Goal: Information Seeking & Learning: Check status

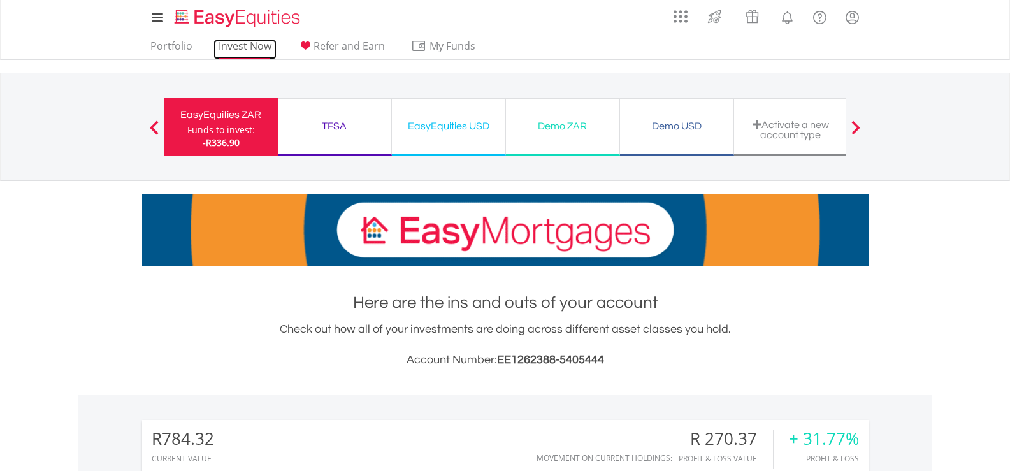
click at [226, 51] on link "Invest Now" at bounding box center [244, 50] width 63 height 20
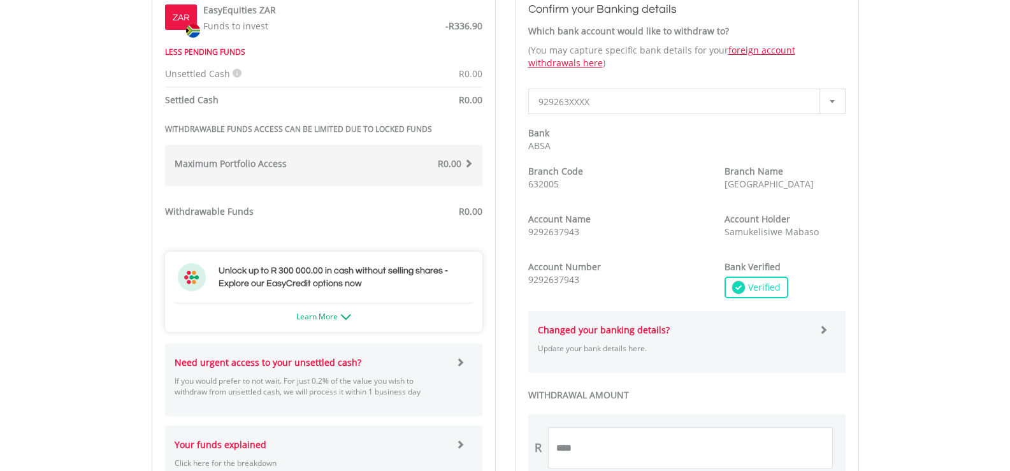
scroll to position [510, 0]
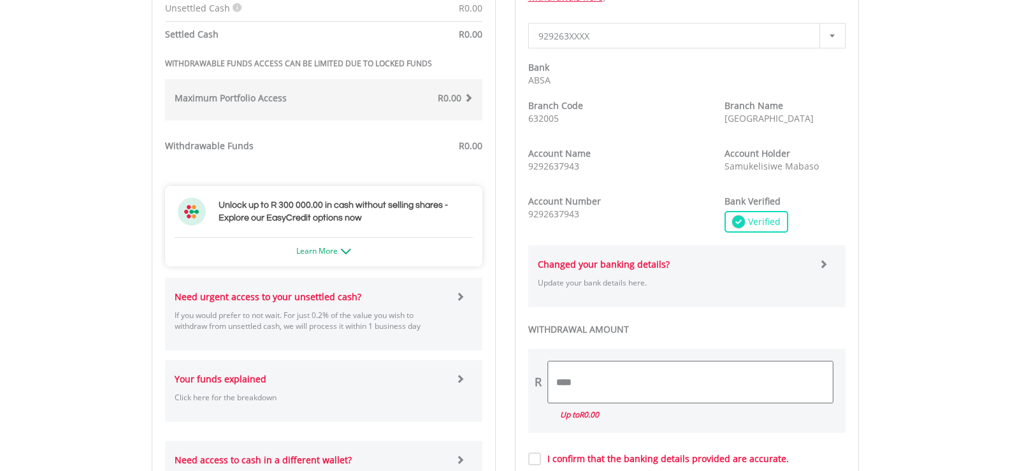
click at [630, 386] on input "****" at bounding box center [690, 381] width 285 height 41
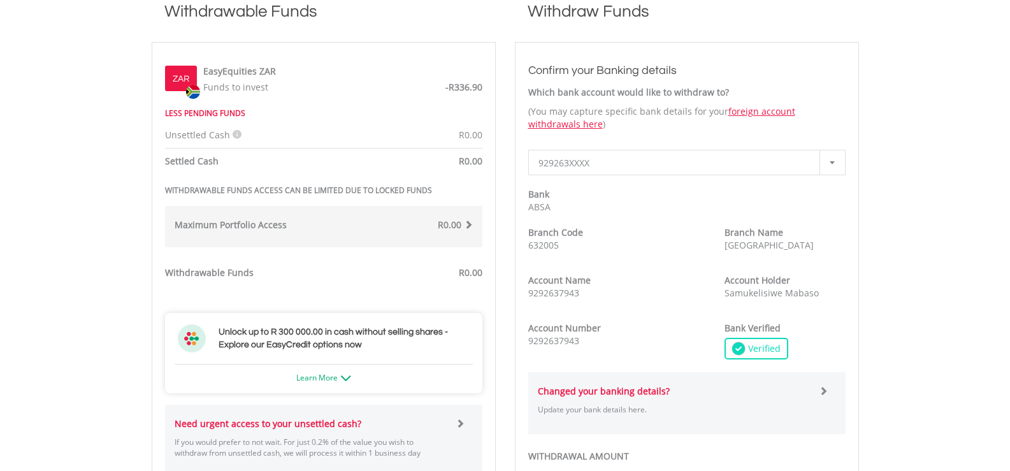
scroll to position [382, 0]
click at [424, 239] on div "Maximum Portfolio Access R0.00 If your Total Portfolio Value, including all of …" at bounding box center [323, 226] width 317 height 41
click at [458, 84] on span "-R336.90" at bounding box center [463, 88] width 37 height 12
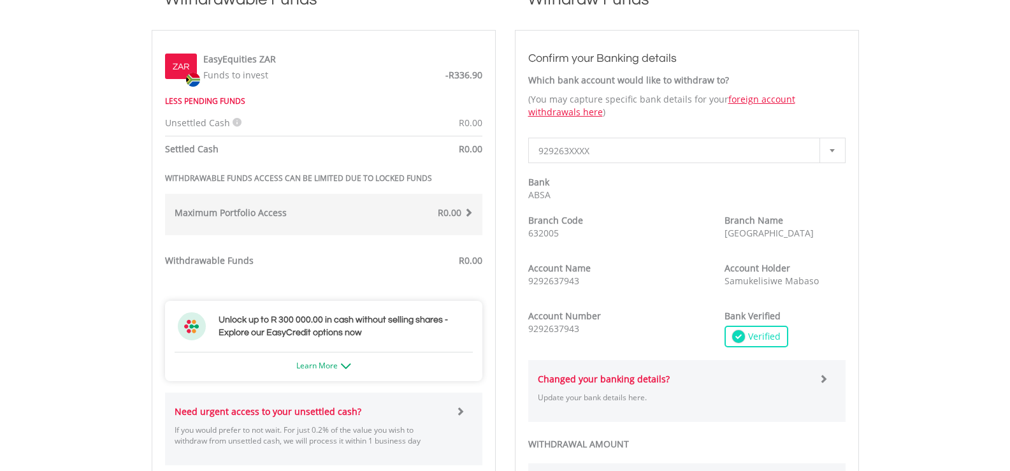
scroll to position [510, 0]
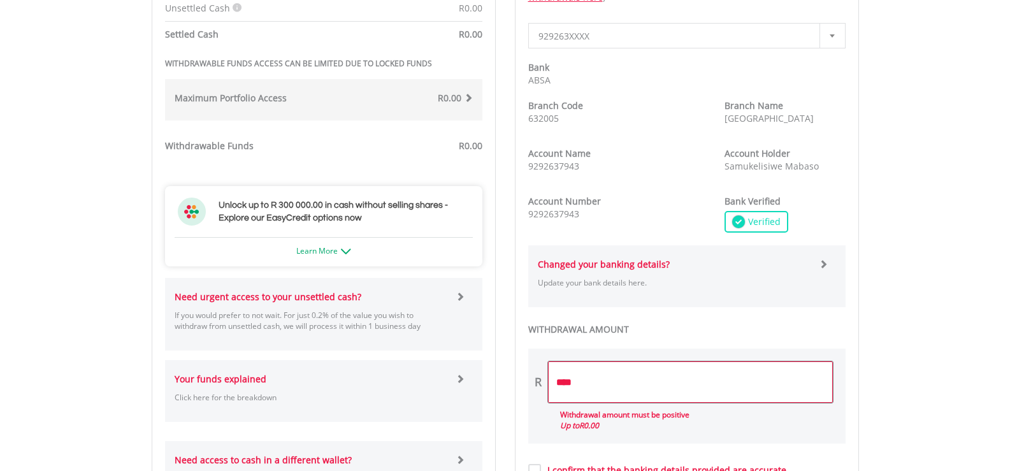
click at [604, 383] on input "****" at bounding box center [690, 381] width 285 height 41
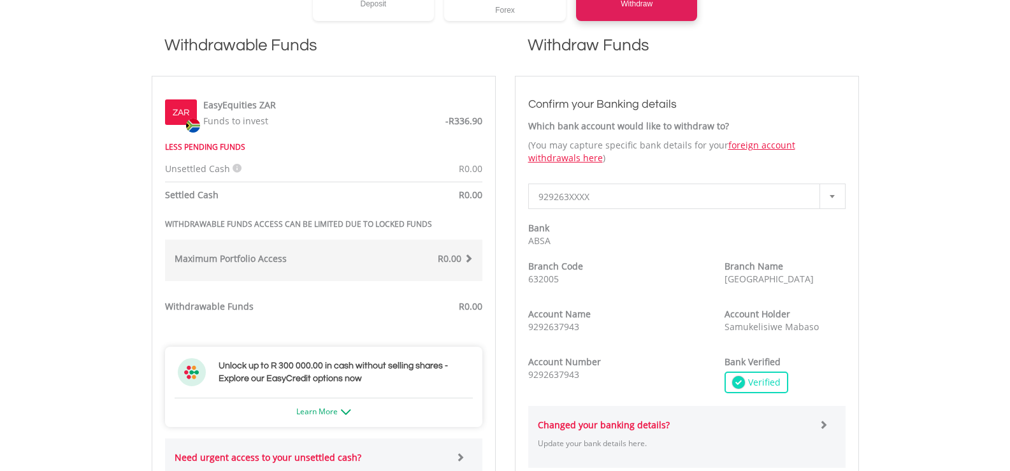
scroll to position [319, 0]
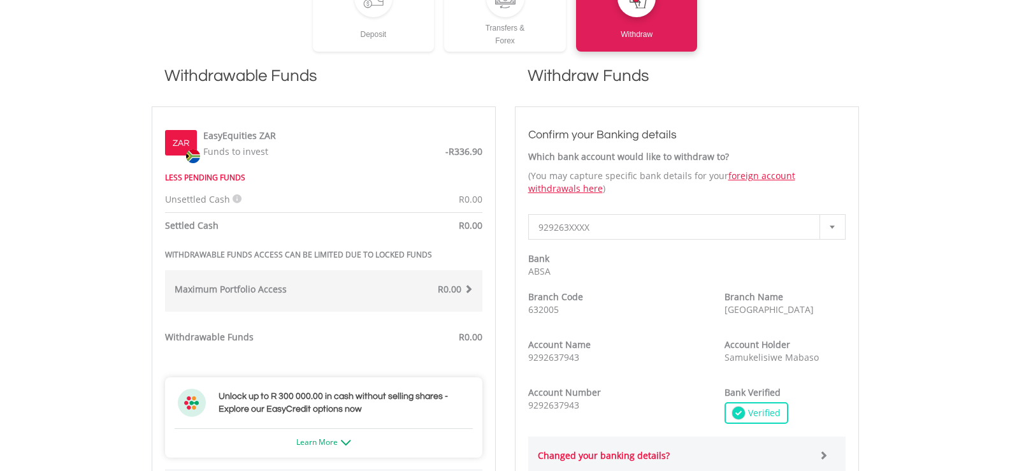
click at [233, 198] on icon at bounding box center [237, 198] width 9 height 9
click at [430, 165] on div "Unsettled Cash Unsettled cash represents funds that are in the process of being…" at bounding box center [323, 184] width 336 height 41
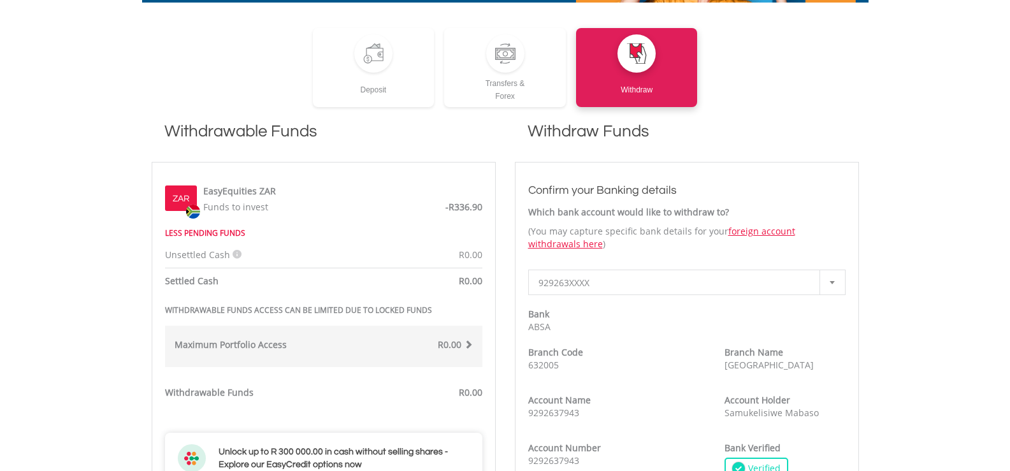
scroll to position [255, 0]
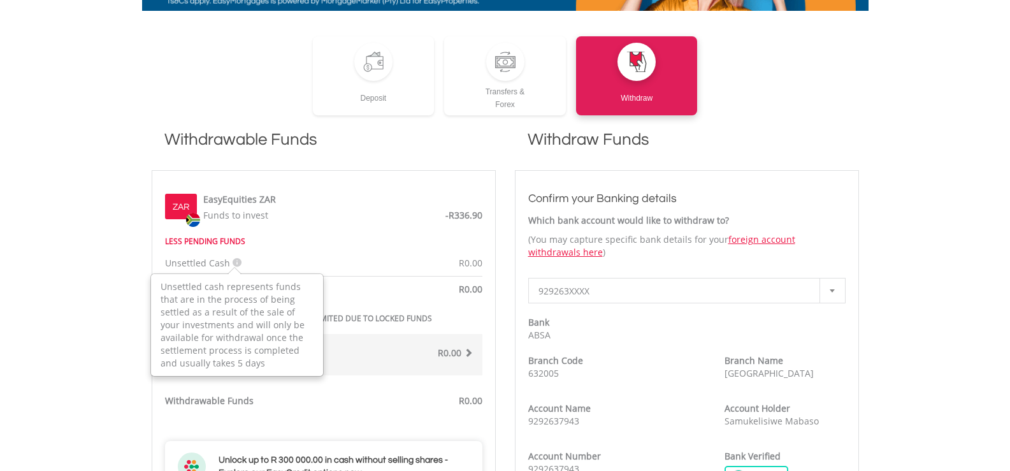
click at [237, 262] on icon at bounding box center [237, 262] width 9 height 9
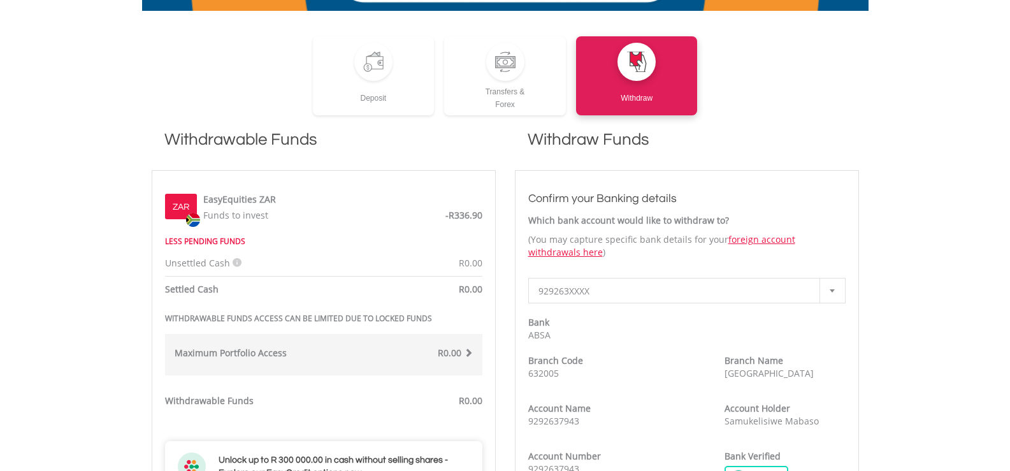
click at [495, 136] on h1 "Withdrawable Funds" at bounding box center [324, 146] width 344 height 36
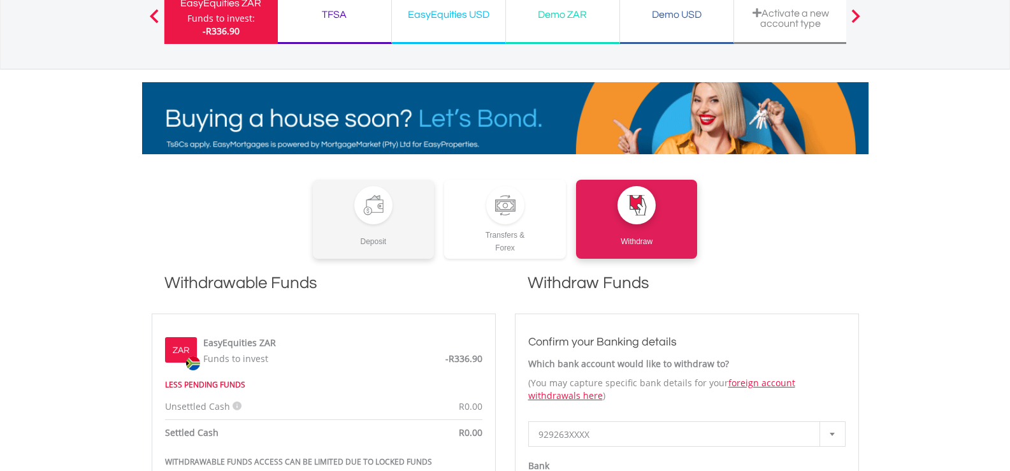
scroll to position [64, 0]
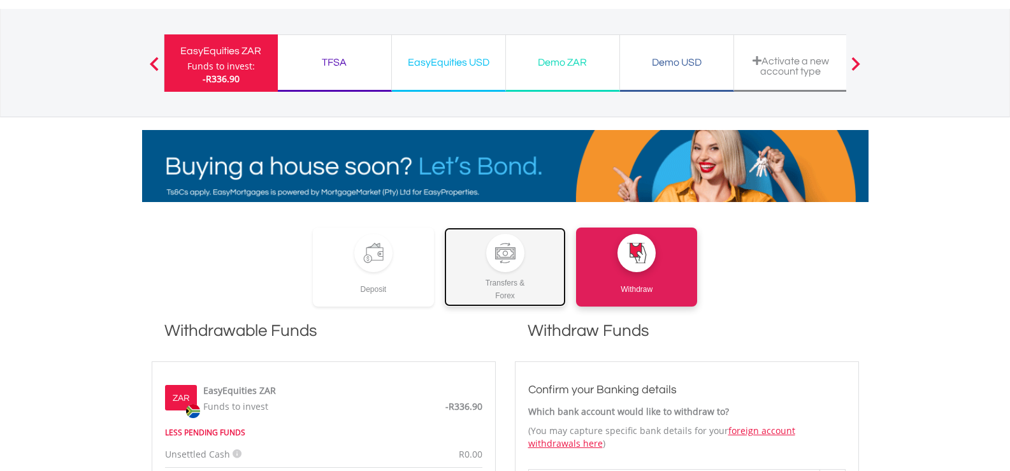
click at [524, 279] on div "Transfers & Forex" at bounding box center [505, 287] width 122 height 30
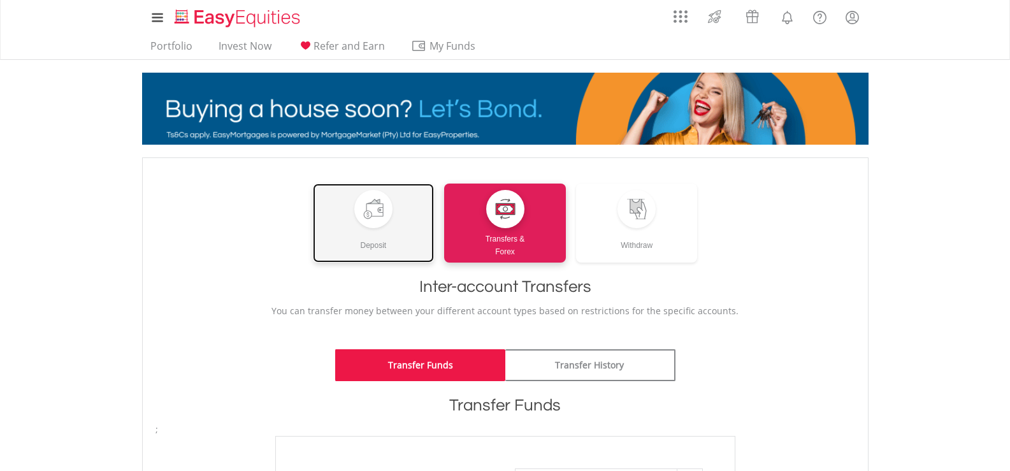
click at [379, 237] on div "Deposit" at bounding box center [374, 240] width 122 height 24
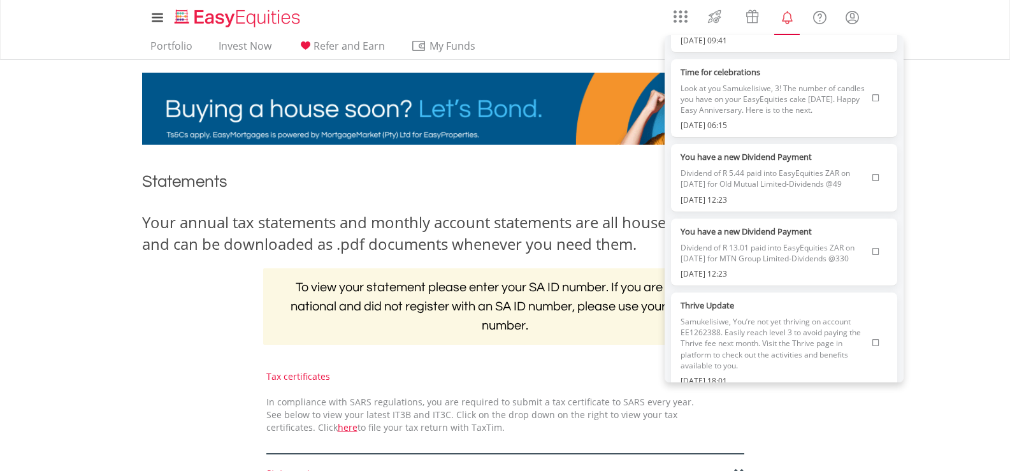
scroll to position [1529, 0]
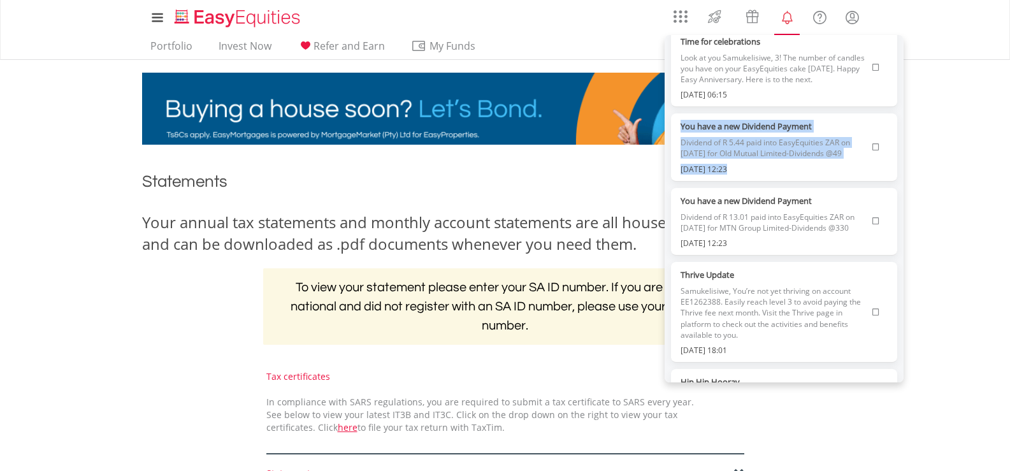
drag, startPoint x: 733, startPoint y: 242, endPoint x: 686, endPoint y: 189, distance: 70.4
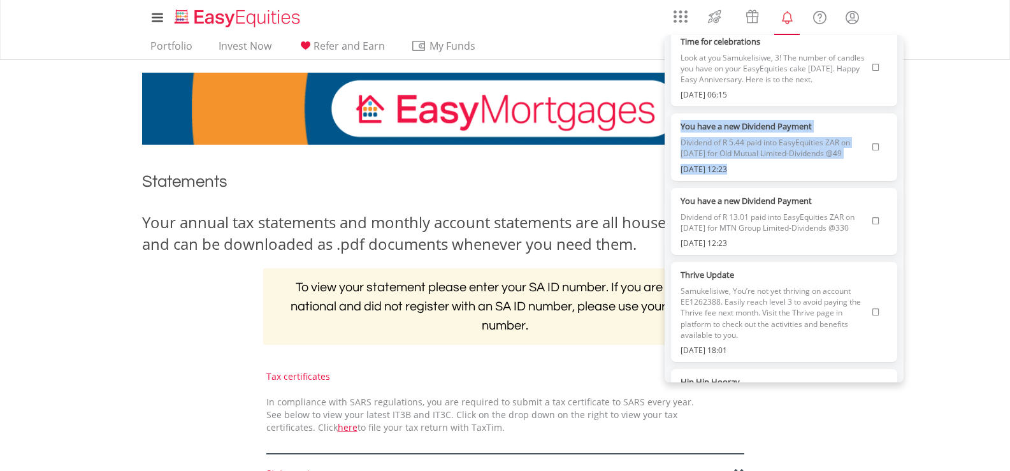
click at [683, 174] on div "You have a new Dividend Payment Dividend of R 5.44 paid into EasyEquities ZAR o…" at bounding box center [773, 147] width 192 height 54
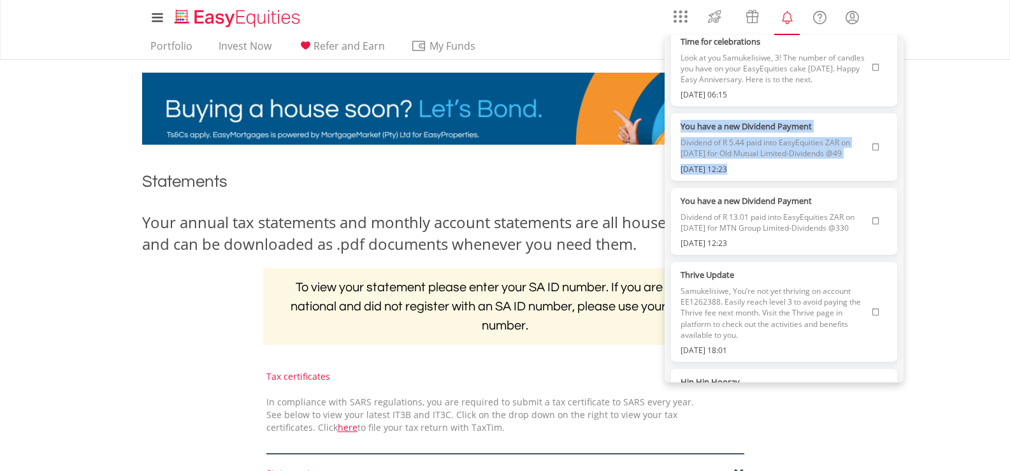
click at [763, 163] on span "Dividend of R 5.44 paid into EasyEquities ZAR on [DATE] for Old Mutual Limited-…" at bounding box center [774, 148] width 186 height 31
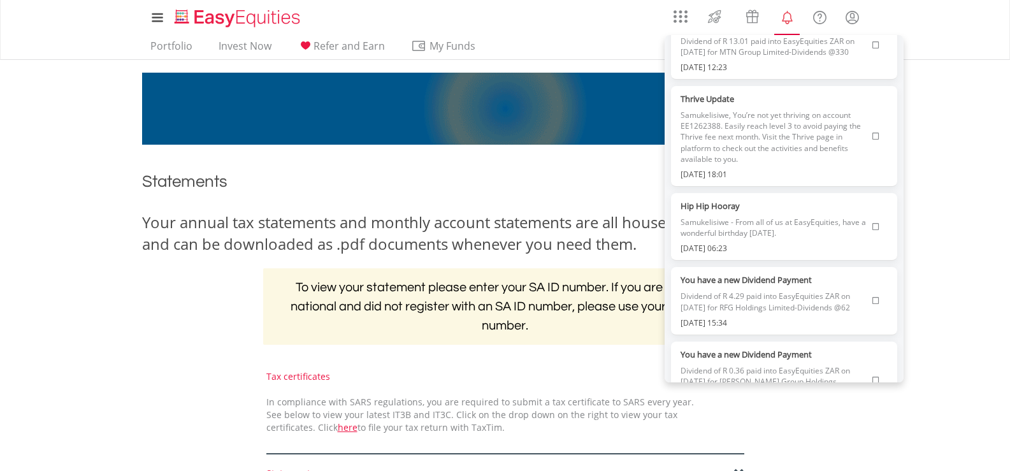
scroll to position [1721, 0]
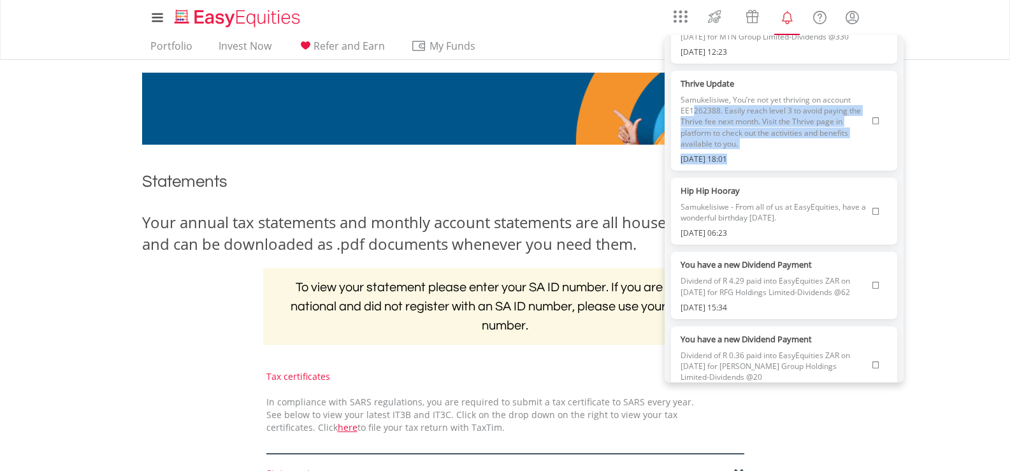
drag, startPoint x: 755, startPoint y: 240, endPoint x: 706, endPoint y: 136, distance: 114.6
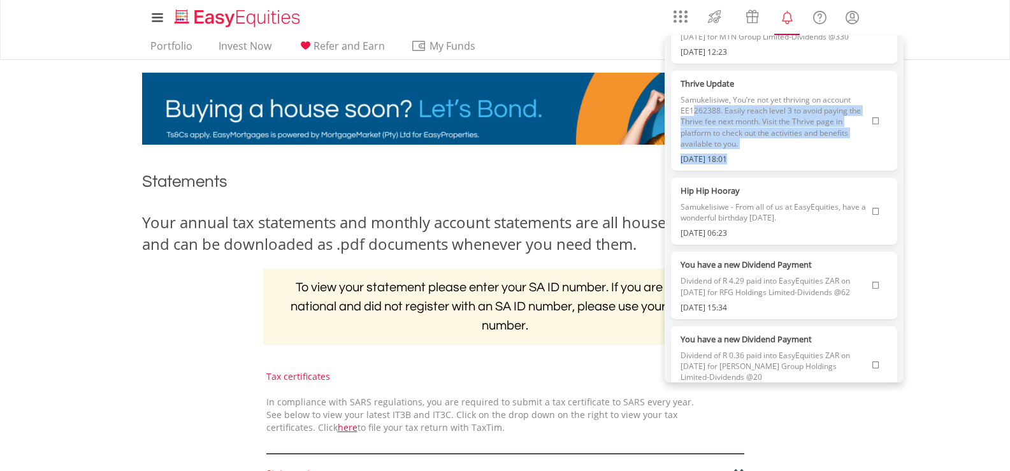
click at [692, 164] on div "Thrive Update Samukelisiwe, You’re not yet thriving on account EE1262388. Easil…" at bounding box center [773, 120] width 192 height 87
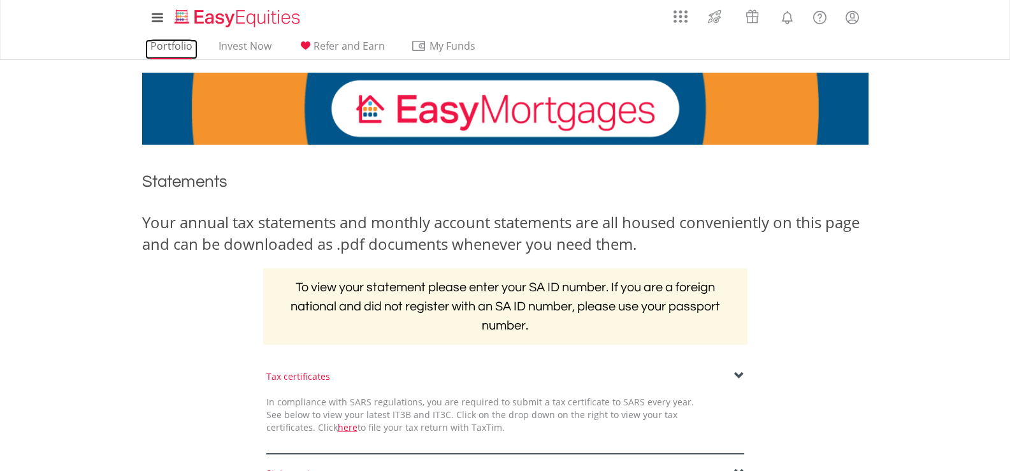
click at [171, 45] on link "Portfolio" at bounding box center [171, 50] width 52 height 20
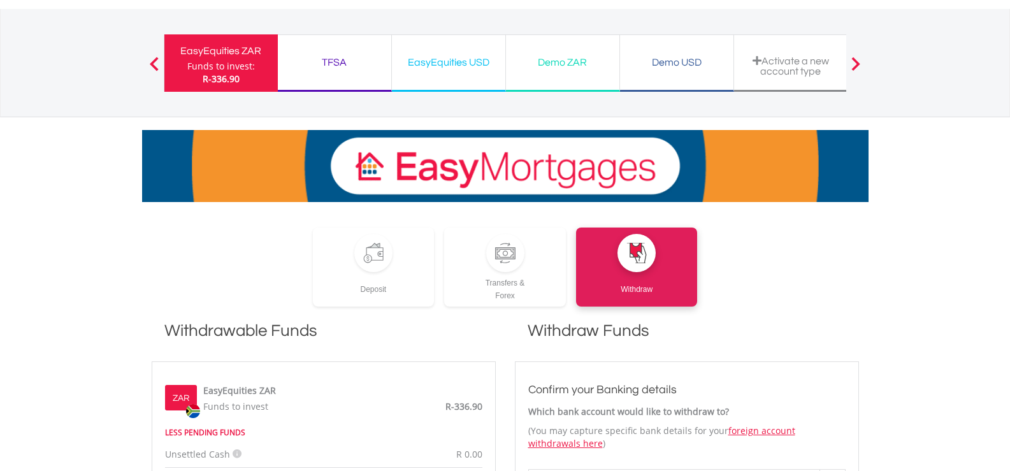
scroll to position [127, 0]
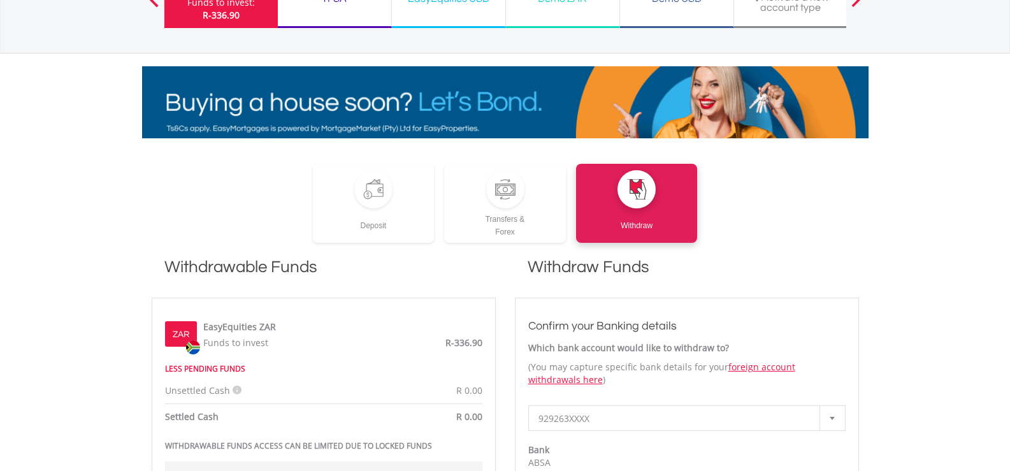
click at [462, 343] on span "R-336.90" at bounding box center [463, 342] width 37 height 12
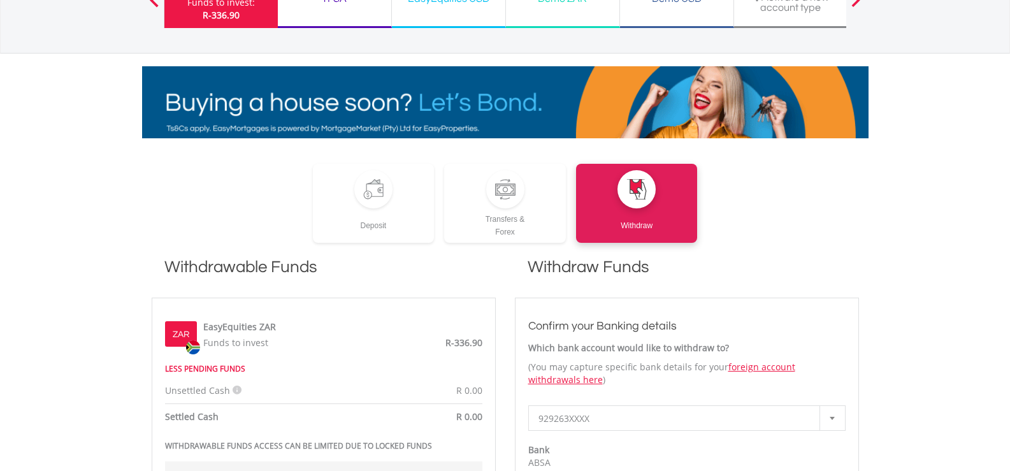
click at [237, 343] on span "Funds to invest" at bounding box center [235, 342] width 65 height 12
click at [457, 339] on span "R-336.90" at bounding box center [463, 342] width 37 height 12
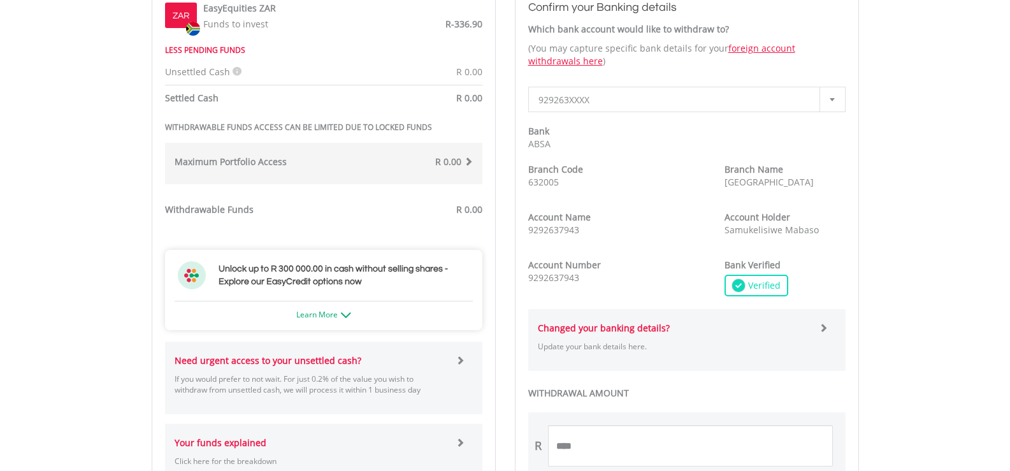
scroll to position [510, 0]
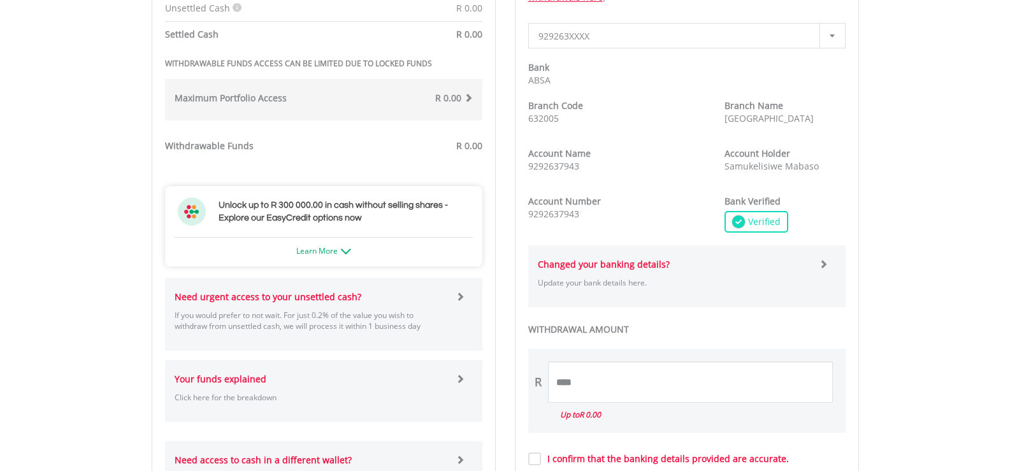
click at [451, 299] on div "Need urgent access to your unsettled cash? If you would prefer to not wait. For…" at bounding box center [310, 314] width 291 height 47
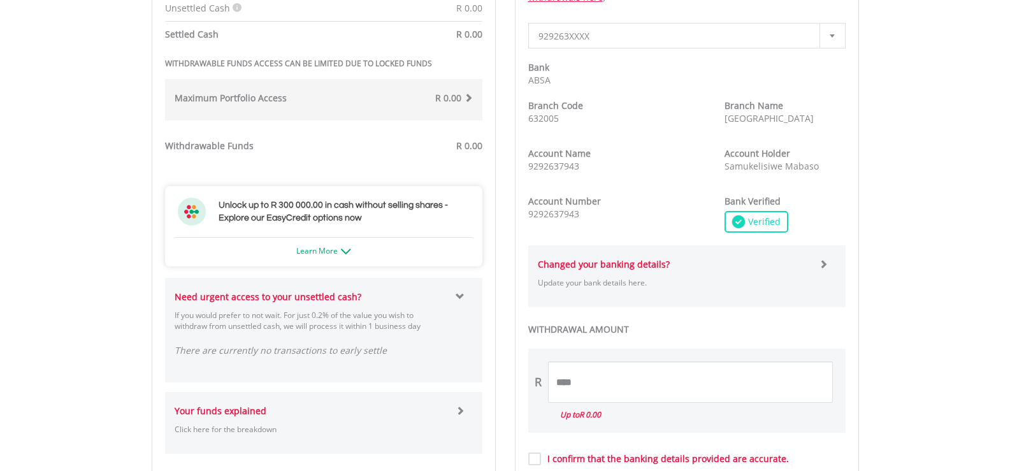
click at [451, 299] on div "Need urgent access to your unsettled cash? If you would prefer to not wait. For…" at bounding box center [310, 314] width 291 height 47
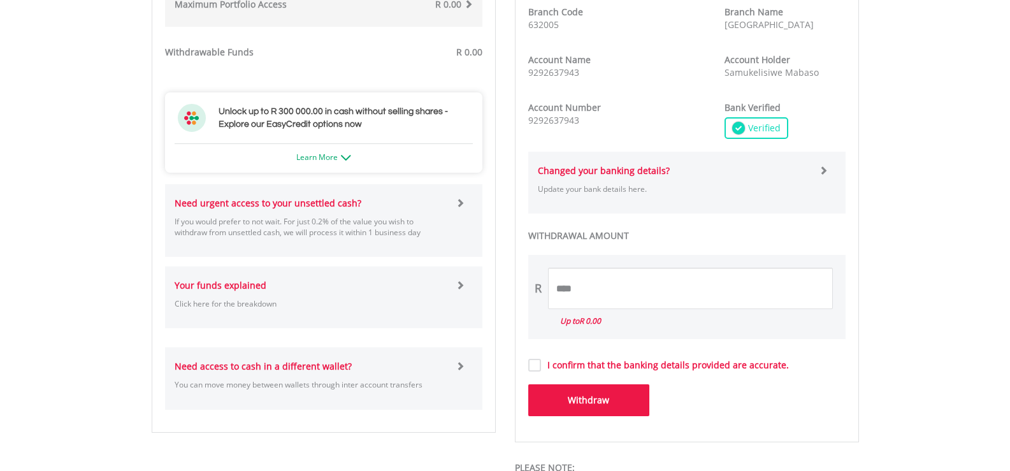
scroll to position [637, 0]
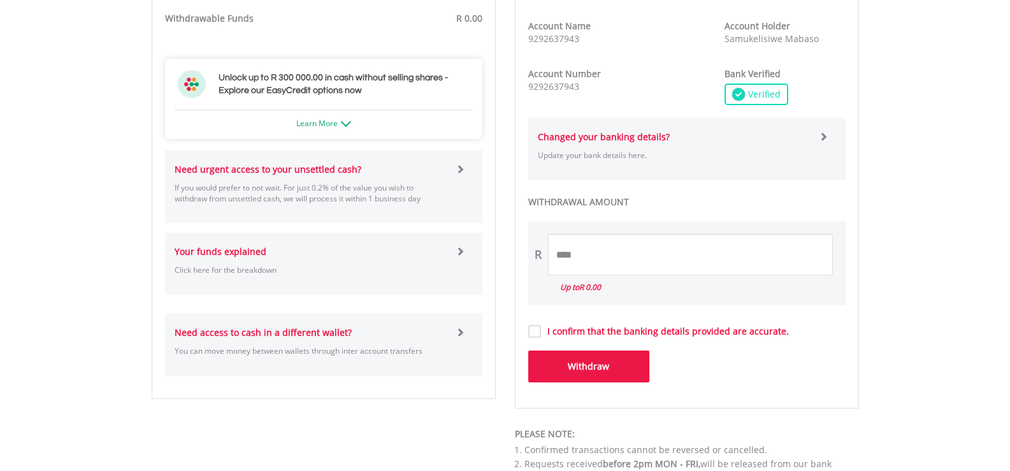
click at [461, 268] on div "Your funds explained Click here for the breakdown" at bounding box center [323, 263] width 317 height 36
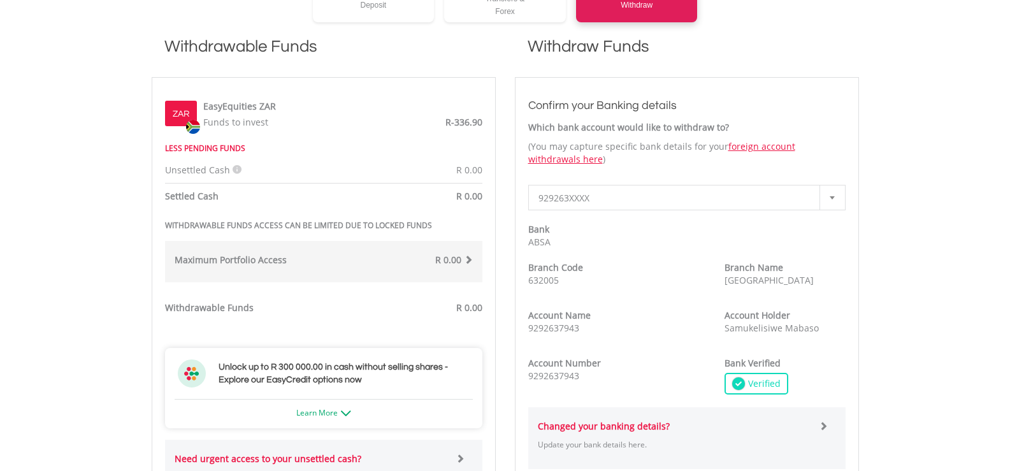
scroll to position [319, 0]
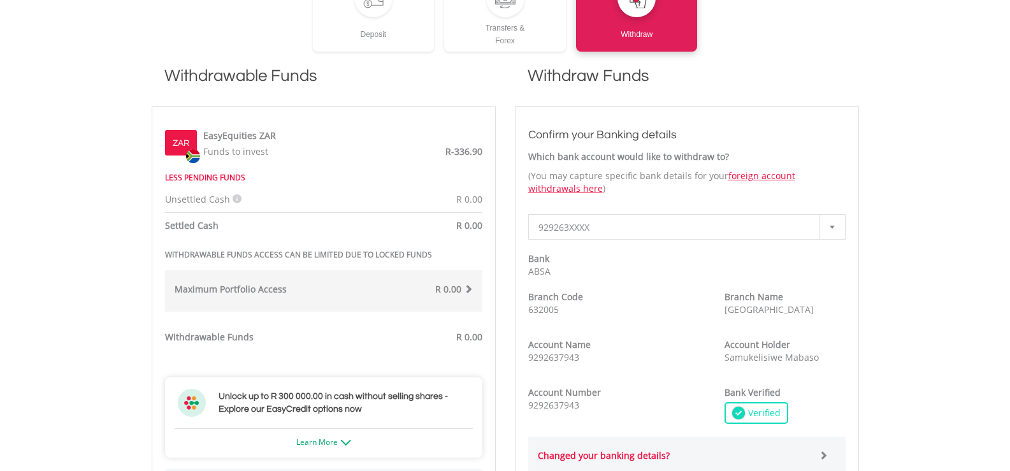
click at [467, 153] on span "R-336.90" at bounding box center [463, 151] width 37 height 12
click at [196, 151] on img at bounding box center [193, 156] width 14 height 14
click at [189, 143] on div "ZAR" at bounding box center [181, 142] width 32 height 25
click at [191, 138] on div "ZAR" at bounding box center [181, 142] width 32 height 25
click at [183, 139] on label "ZAR" at bounding box center [181, 143] width 17 height 13
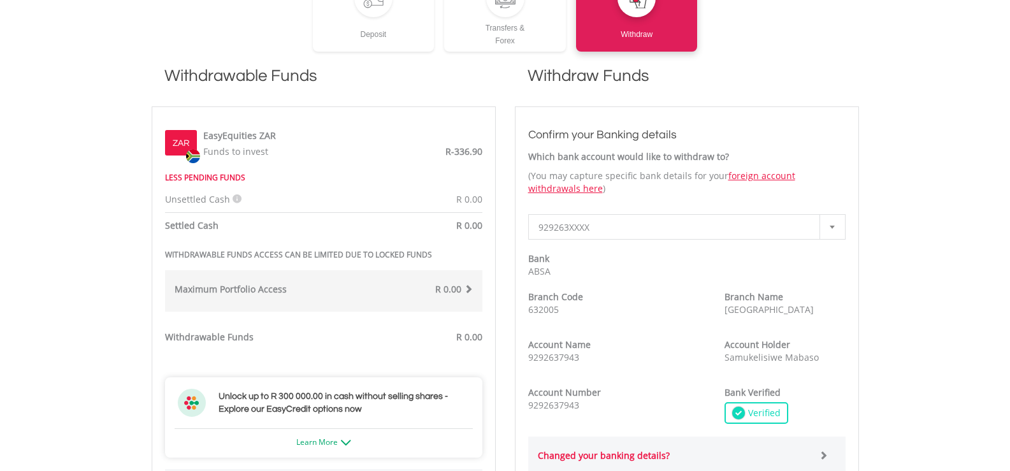
click at [208, 138] on label "EasyEquities ZAR" at bounding box center [239, 135] width 73 height 13
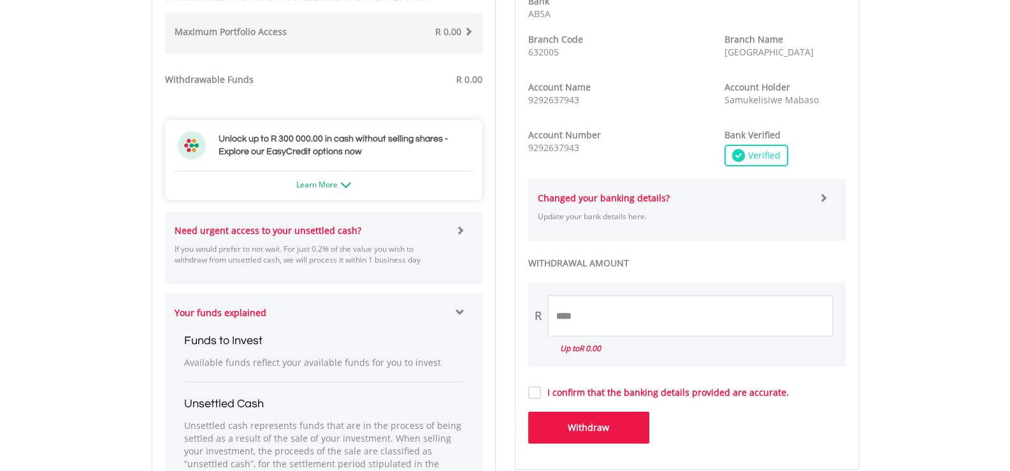
scroll to position [779, 0]
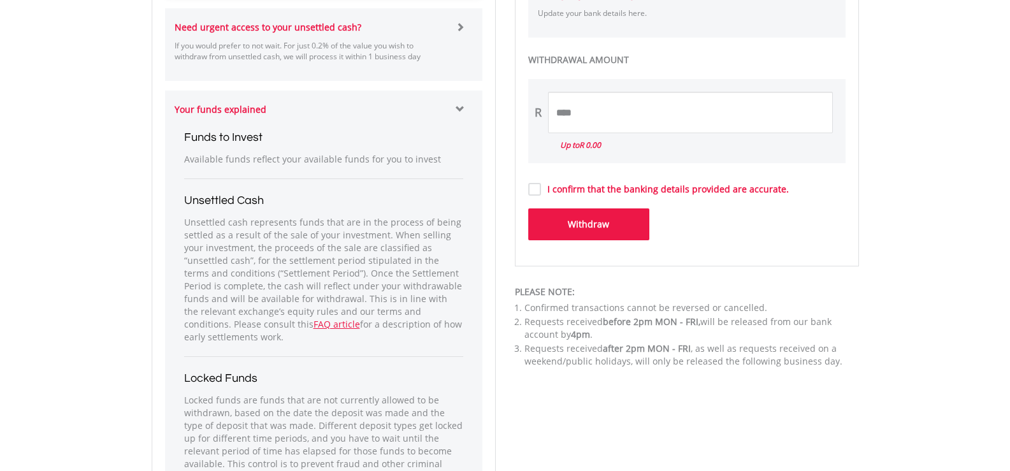
click at [541, 191] on label "I confirm that the banking details provided are accurate." at bounding box center [665, 189] width 248 height 13
click at [595, 118] on input "****" at bounding box center [690, 112] width 285 height 41
type input "*"
type input "***"
click at [594, 230] on button "Withdraw" at bounding box center [588, 224] width 121 height 32
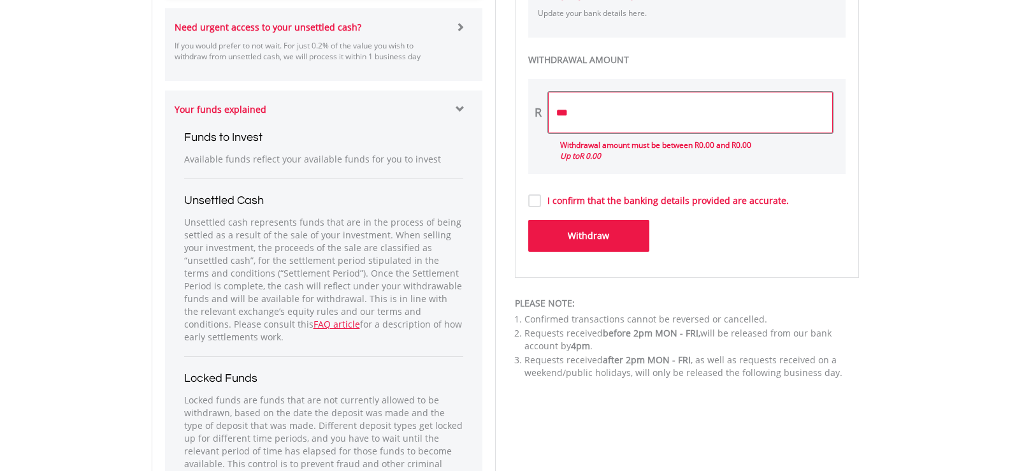
drag, startPoint x: 582, startPoint y: 110, endPoint x: 554, endPoint y: 116, distance: 29.2
click at [554, 116] on input "***" at bounding box center [690, 112] width 285 height 41
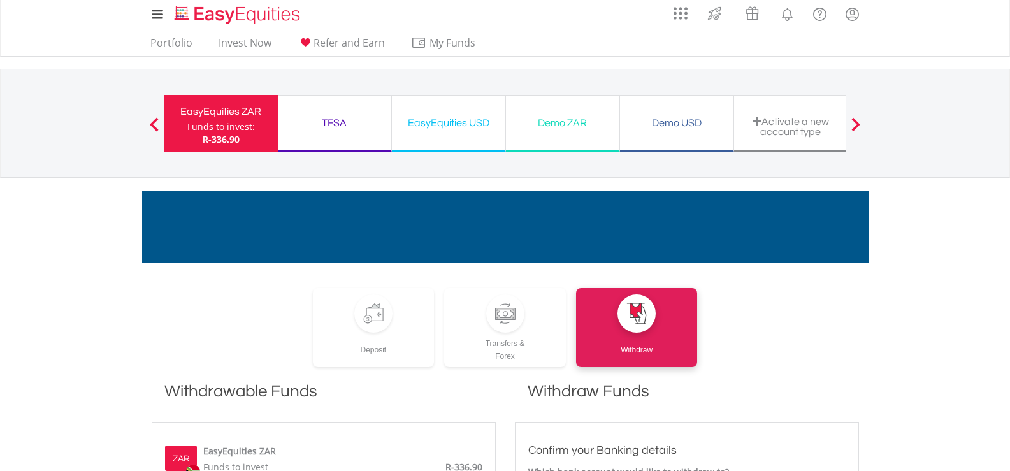
scroll to position [0, 0]
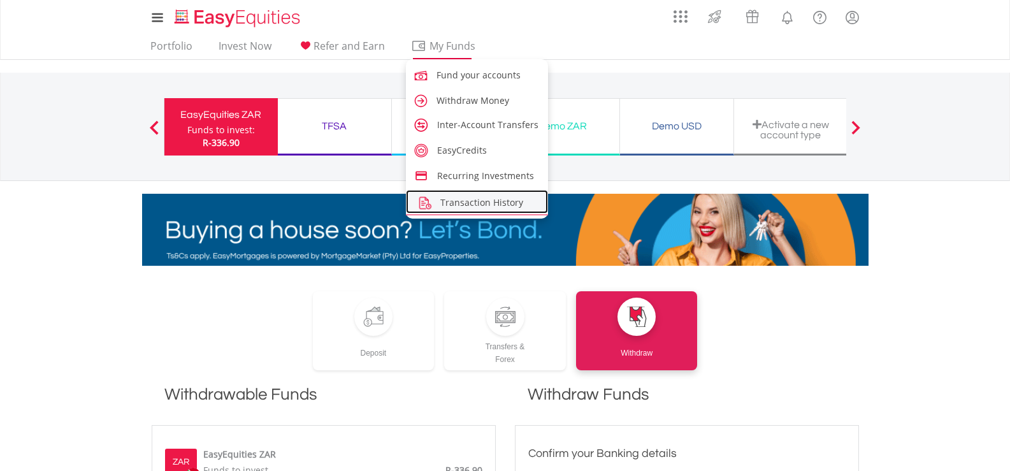
click at [483, 198] on span "Transaction History" at bounding box center [481, 202] width 83 height 12
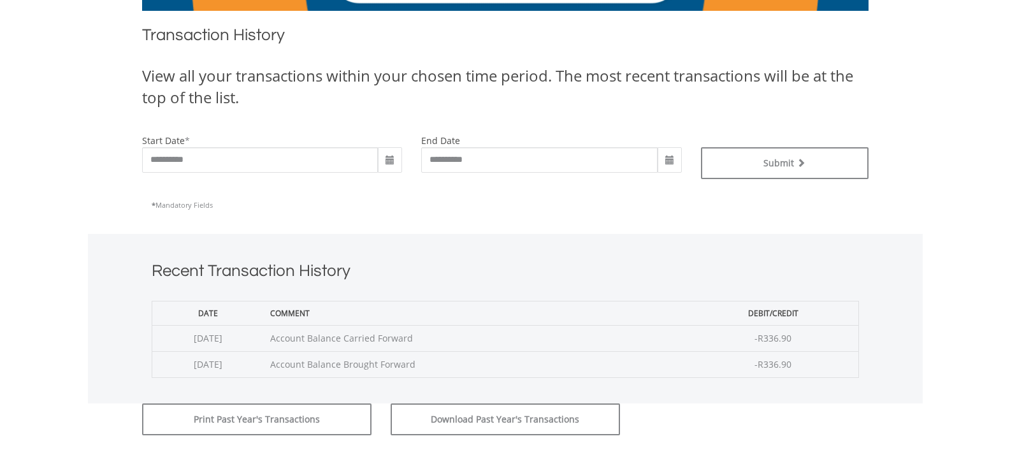
scroll to position [319, 0]
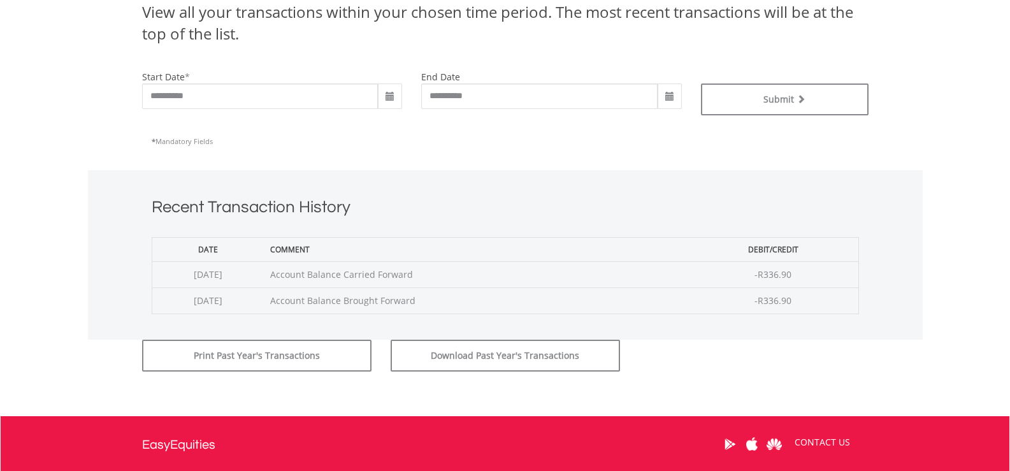
click at [397, 98] on span at bounding box center [390, 95] width 24 height 25
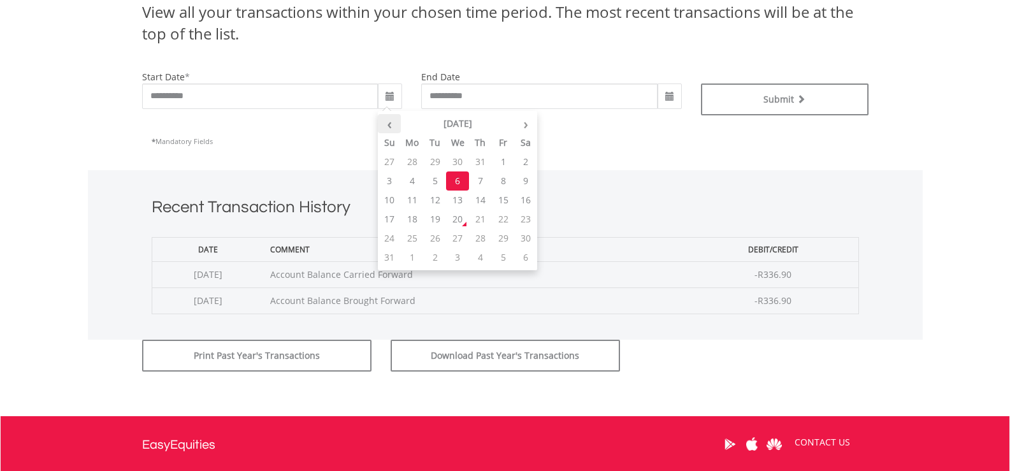
click at [394, 127] on th "‹" at bounding box center [389, 123] width 23 height 19
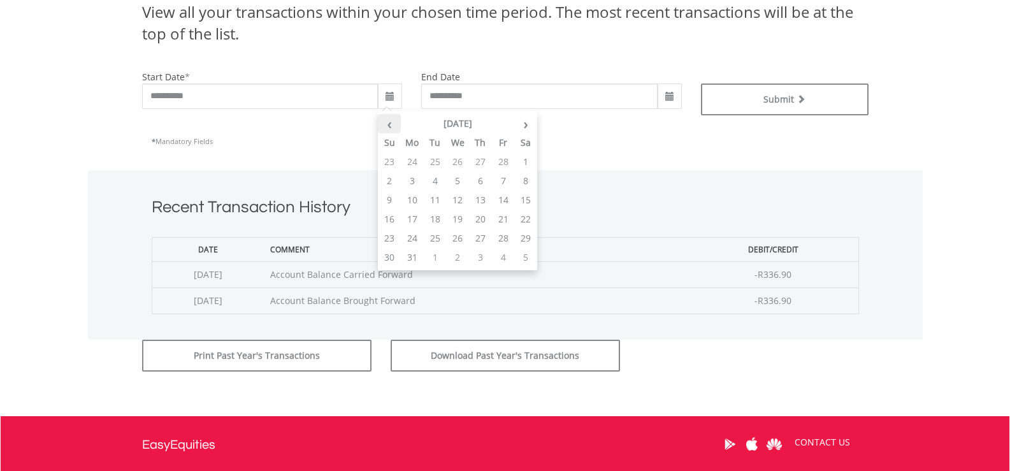
click at [394, 127] on th "‹" at bounding box center [389, 123] width 23 height 19
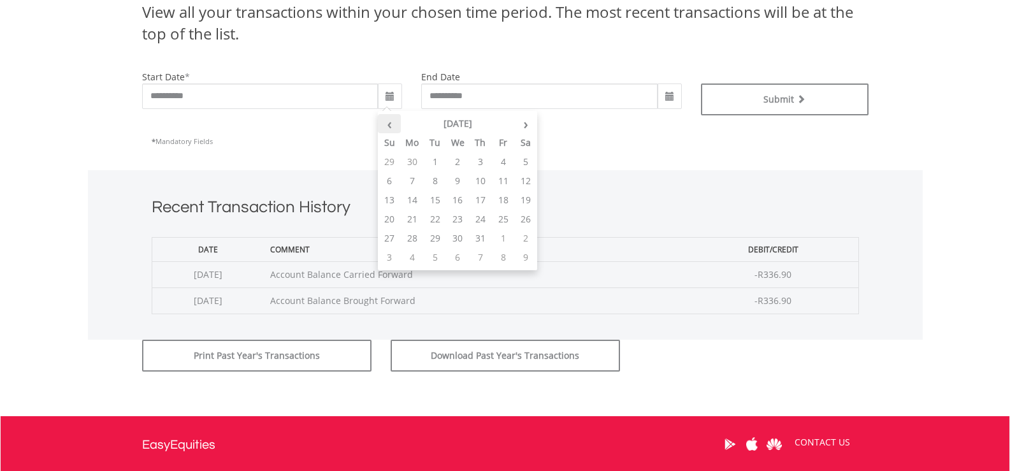
click at [394, 127] on th "‹" at bounding box center [389, 123] width 23 height 19
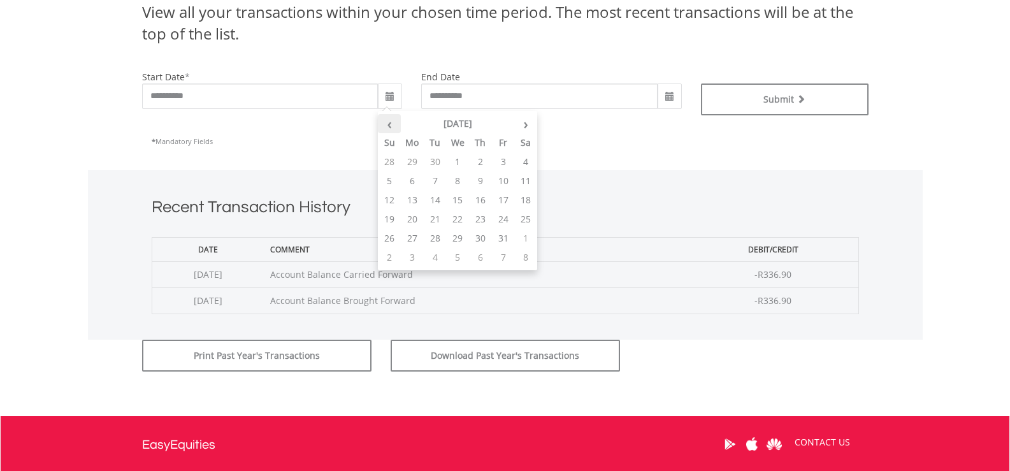
click at [394, 127] on th "‹" at bounding box center [389, 123] width 23 height 19
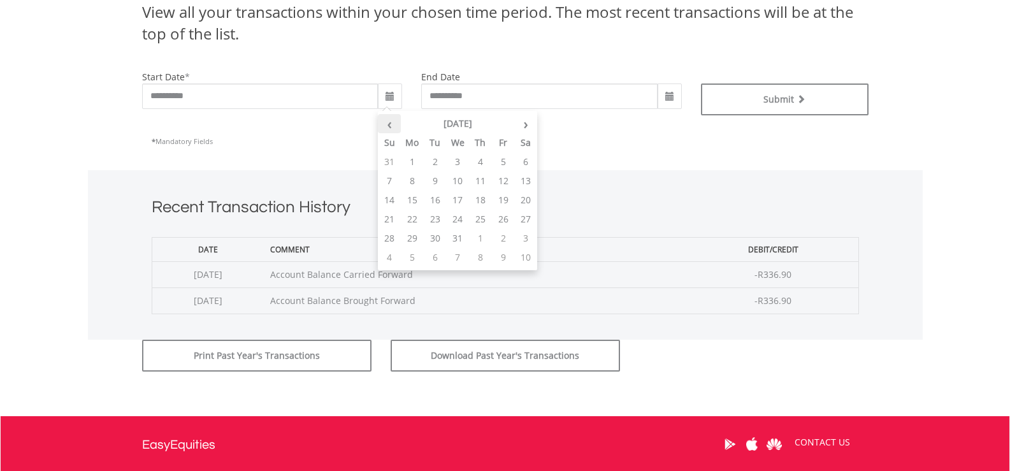
click at [394, 127] on th "‹" at bounding box center [389, 123] width 23 height 19
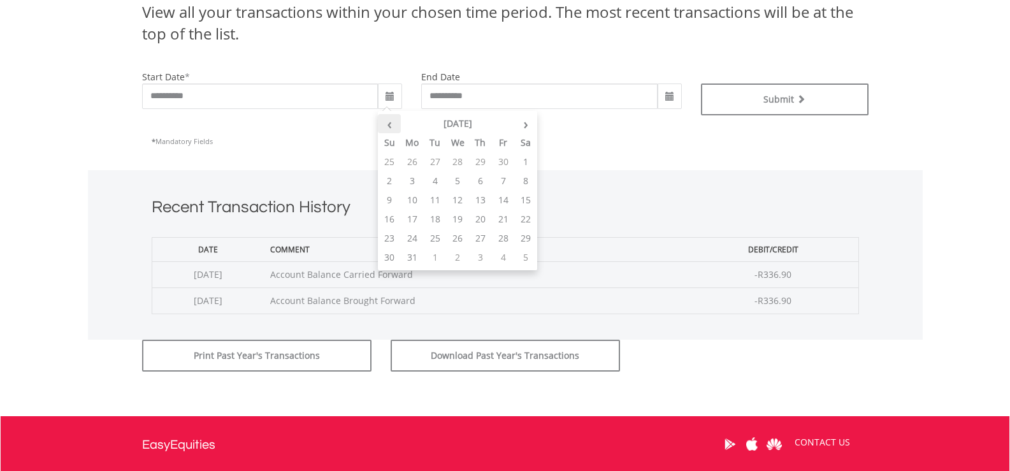
click at [394, 127] on th "‹" at bounding box center [389, 123] width 23 height 19
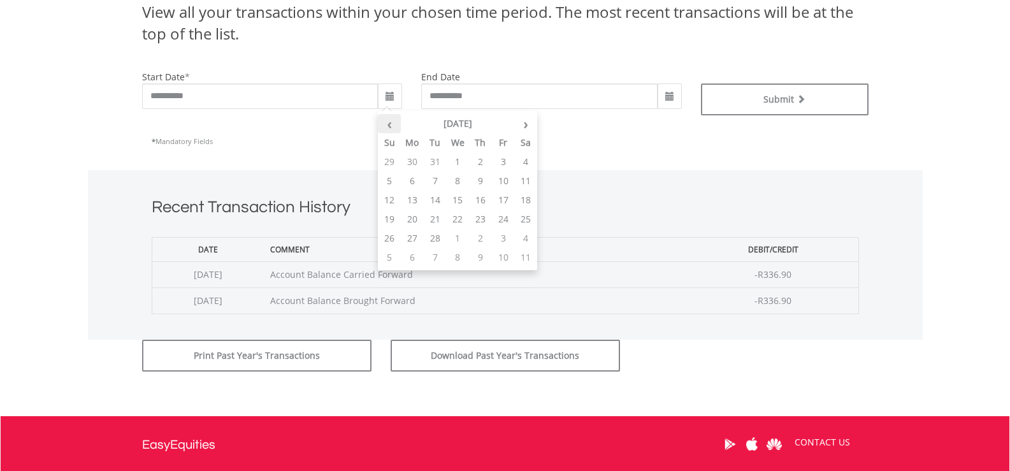
click at [394, 127] on th "‹" at bounding box center [389, 123] width 23 height 19
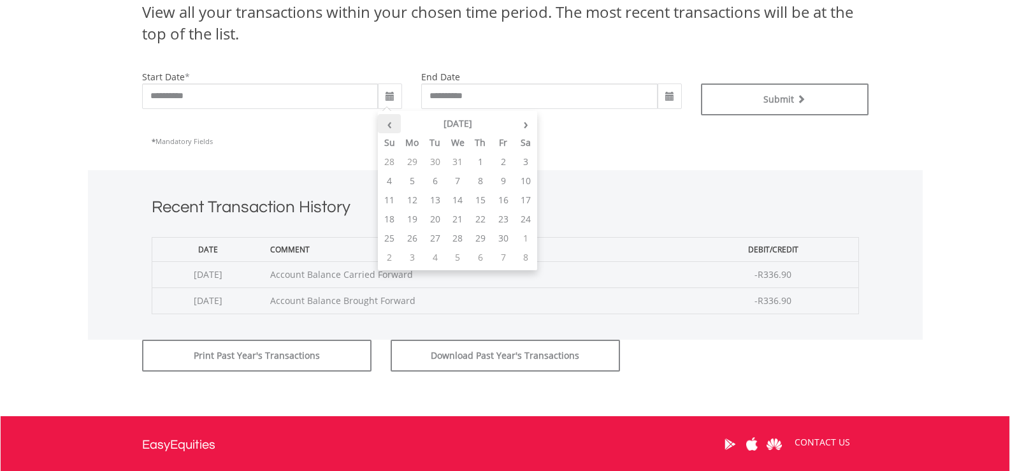
click at [394, 127] on th "‹" at bounding box center [389, 123] width 23 height 19
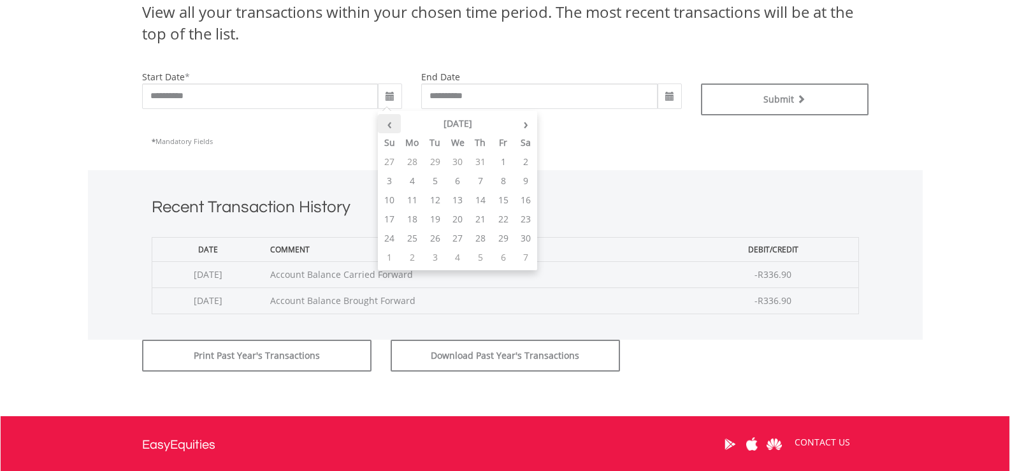
click at [394, 127] on th "‹" at bounding box center [389, 123] width 23 height 19
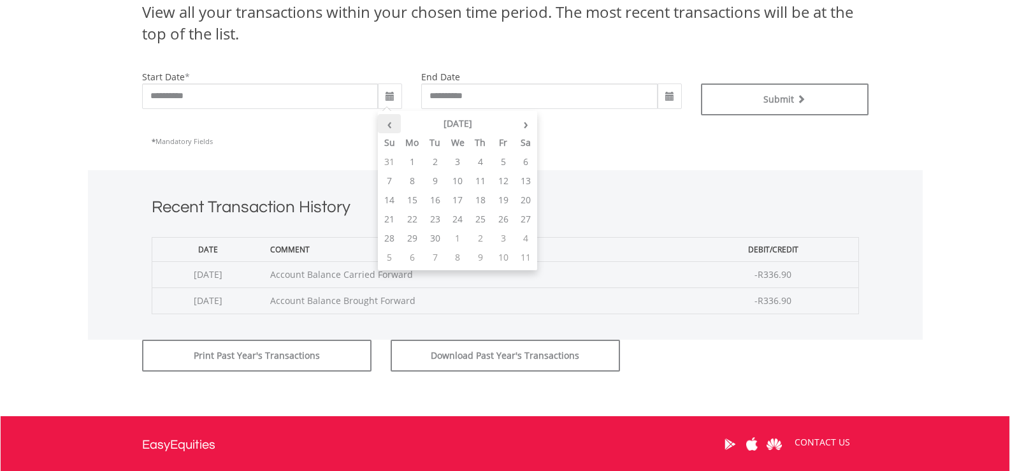
click at [394, 127] on th "‹" at bounding box center [389, 123] width 23 height 19
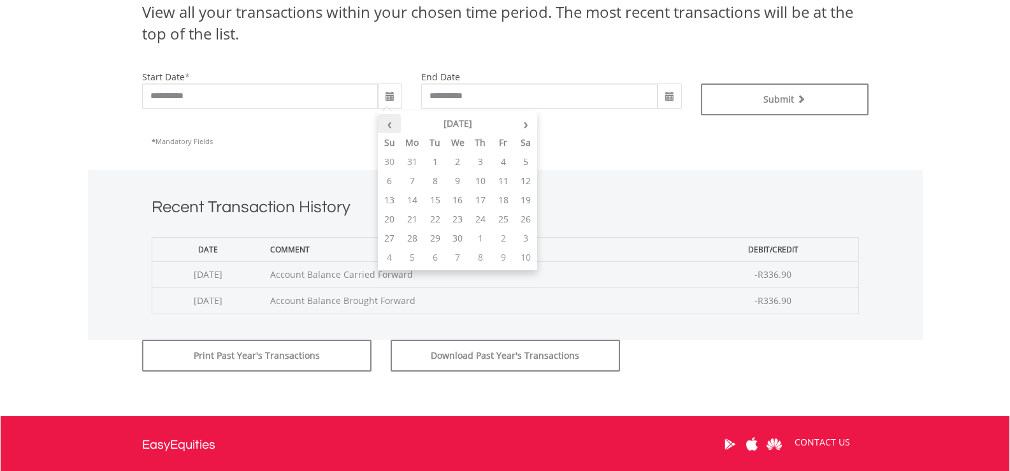
click at [394, 127] on th "‹" at bounding box center [389, 123] width 23 height 19
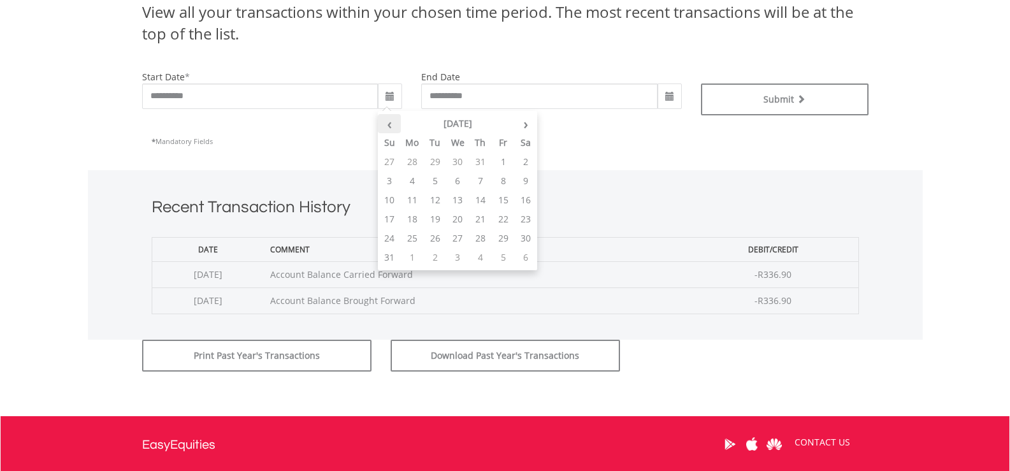
click at [394, 127] on th "‹" at bounding box center [389, 123] width 23 height 19
click at [501, 240] on td "1" at bounding box center [503, 238] width 23 height 19
type input "**********"
click at [666, 93] on span at bounding box center [670, 97] width 10 height 10
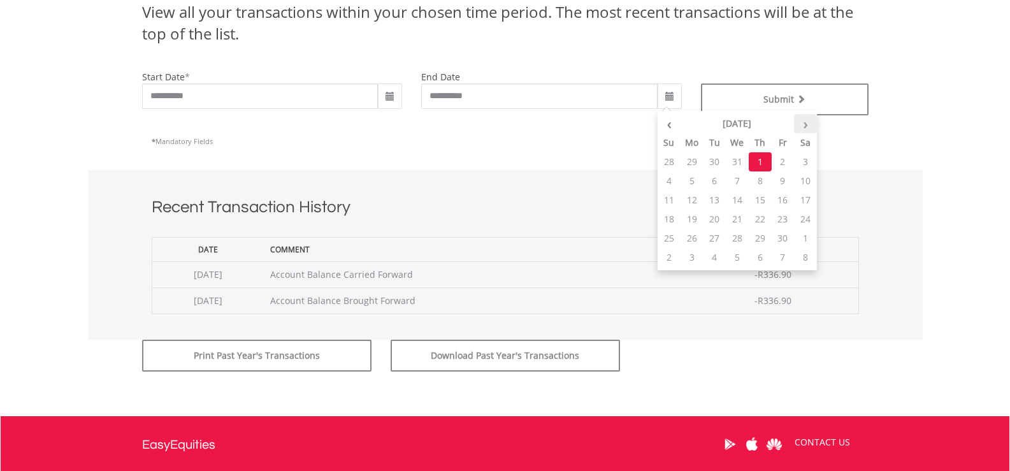
click at [802, 123] on th "›" at bounding box center [805, 123] width 23 height 19
click at [741, 122] on th "April 2021" at bounding box center [738, 123] width 114 height 19
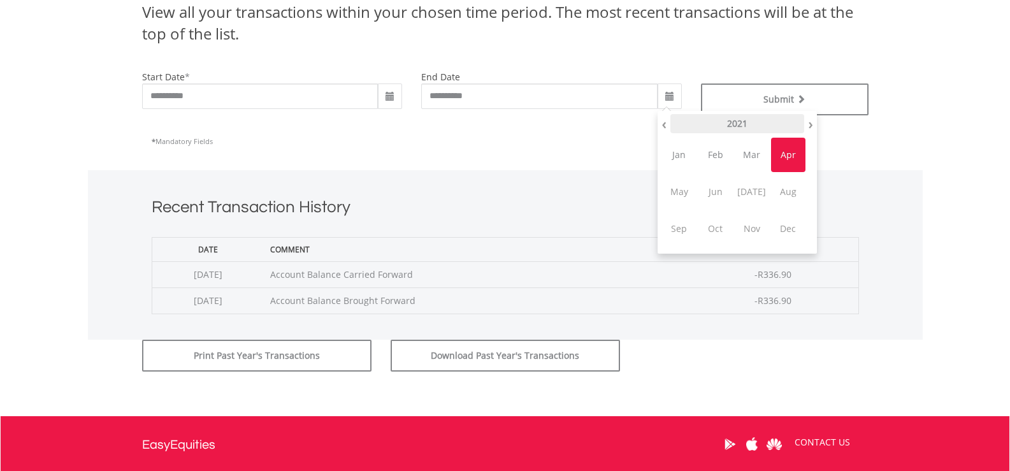
click at [744, 122] on th "2021" at bounding box center [737, 123] width 134 height 19
click at [758, 199] on span "2025" at bounding box center [752, 192] width 34 height 34
click at [756, 196] on span "2025" at bounding box center [752, 192] width 34 height 34
click at [755, 190] on span "2025" at bounding box center [752, 192] width 34 height 34
click at [716, 189] on span "2024" at bounding box center [715, 192] width 34 height 34
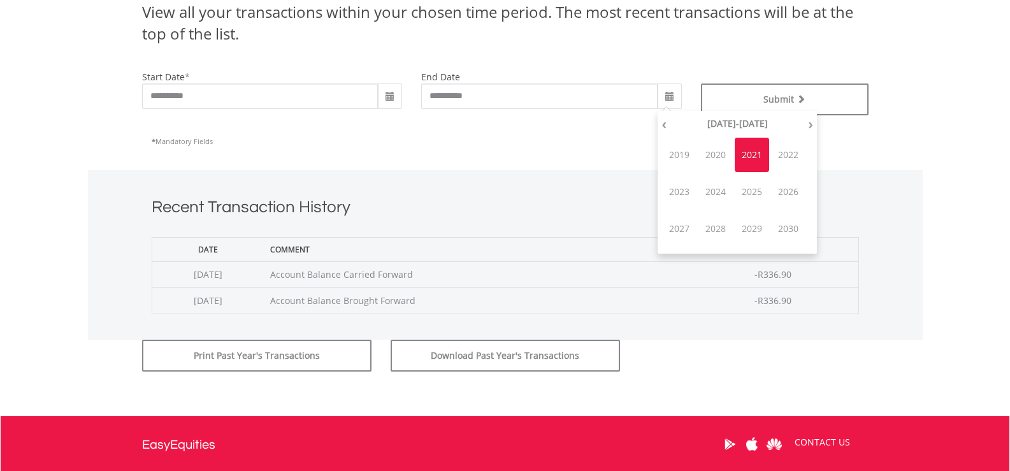
click at [777, 152] on span "2022" at bounding box center [788, 155] width 34 height 34
click at [785, 154] on span "2022" at bounding box center [788, 155] width 34 height 34
click at [486, 145] on div "* Mandatory Fields" at bounding box center [505, 141] width 707 height 33
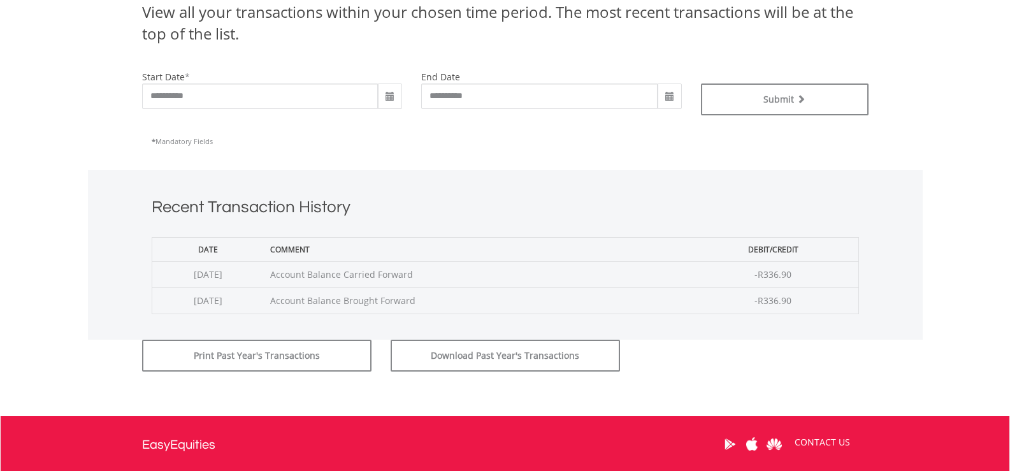
click at [395, 99] on span at bounding box center [390, 95] width 24 height 25
click at [393, 97] on span at bounding box center [390, 97] width 10 height 10
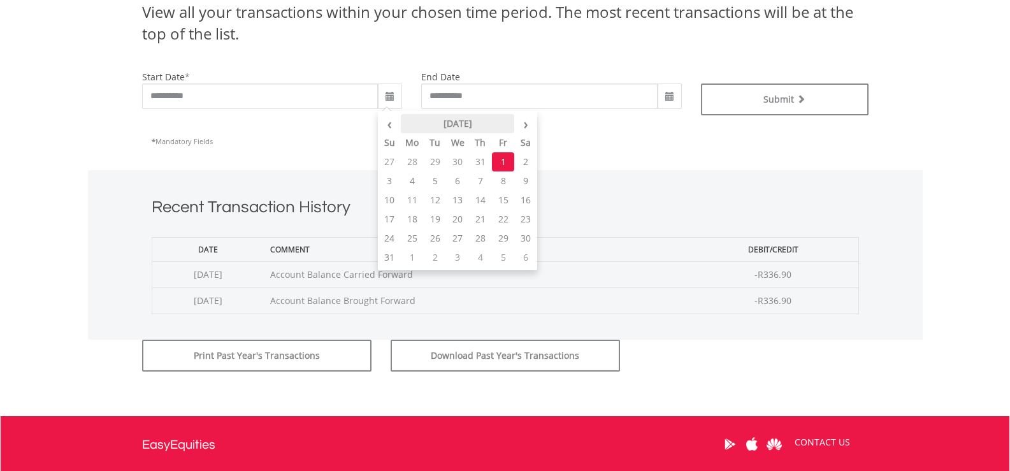
click at [458, 130] on th "January 2021" at bounding box center [458, 123] width 114 height 19
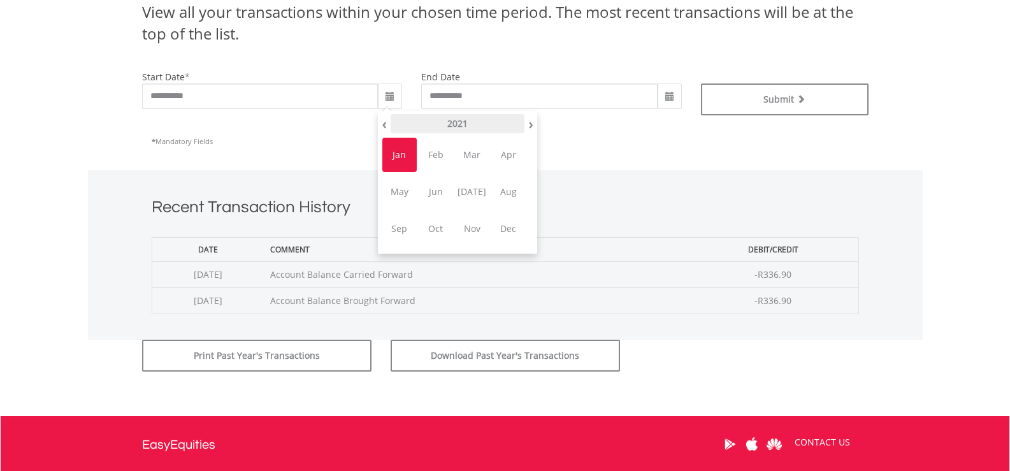
click at [458, 127] on th "2021" at bounding box center [458, 123] width 134 height 19
click at [477, 196] on span "2025" at bounding box center [472, 192] width 34 height 34
click at [394, 155] on span "Jan" at bounding box center [399, 155] width 34 height 34
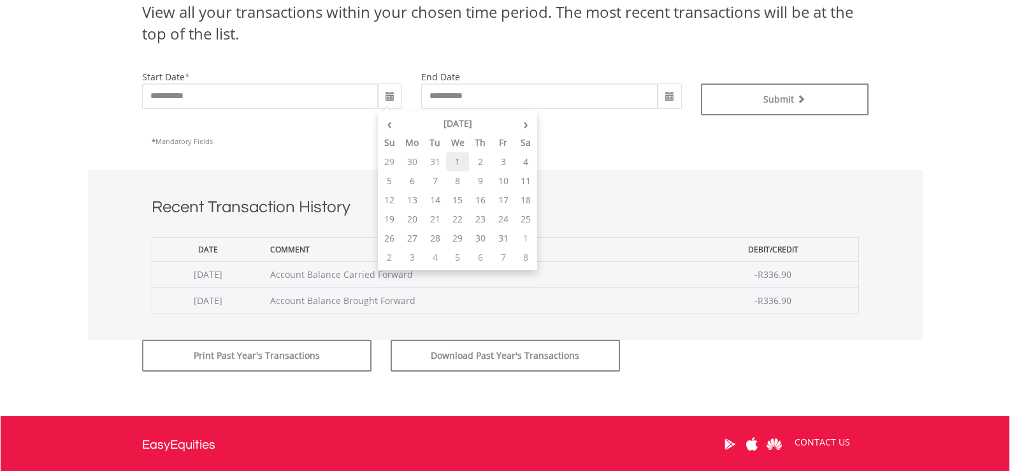
click at [456, 163] on td "1" at bounding box center [457, 161] width 23 height 19
type input "**********"
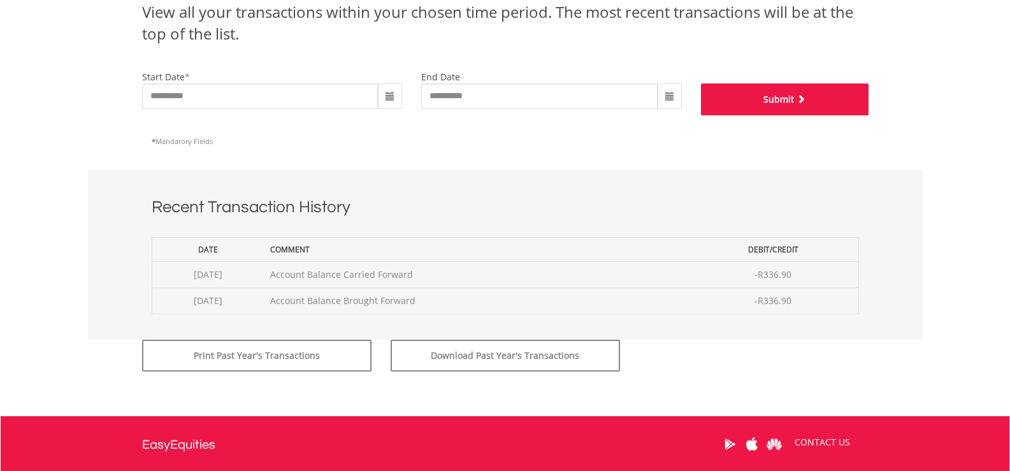
click at [760, 96] on button "Submit" at bounding box center [785, 99] width 168 height 32
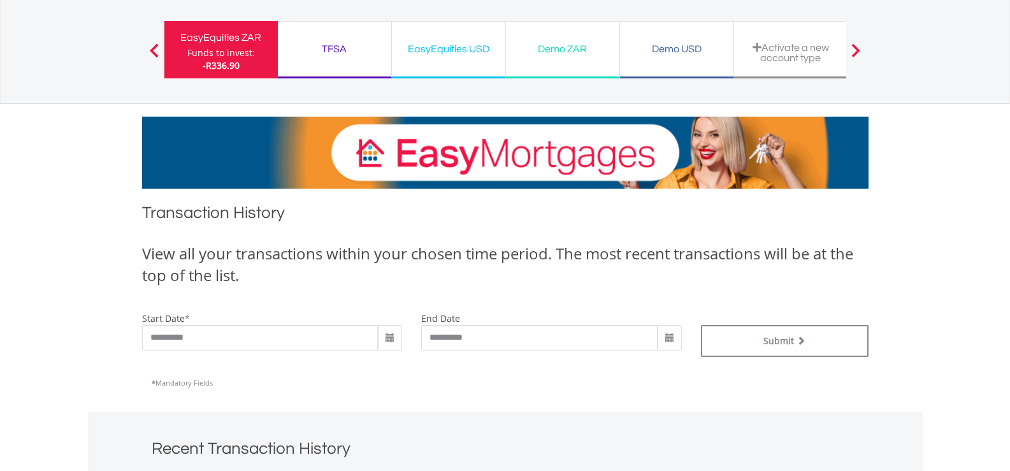
scroll to position [64, 0]
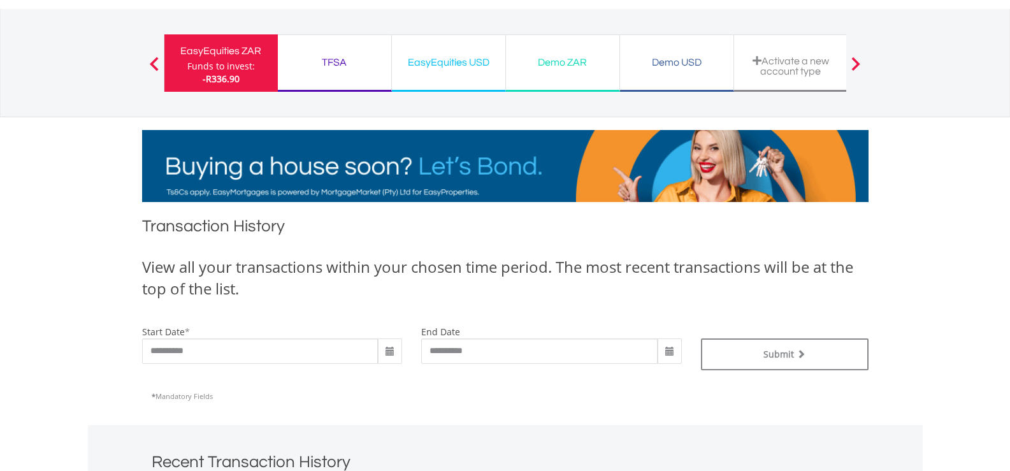
click at [393, 348] on span at bounding box center [390, 352] width 10 height 10
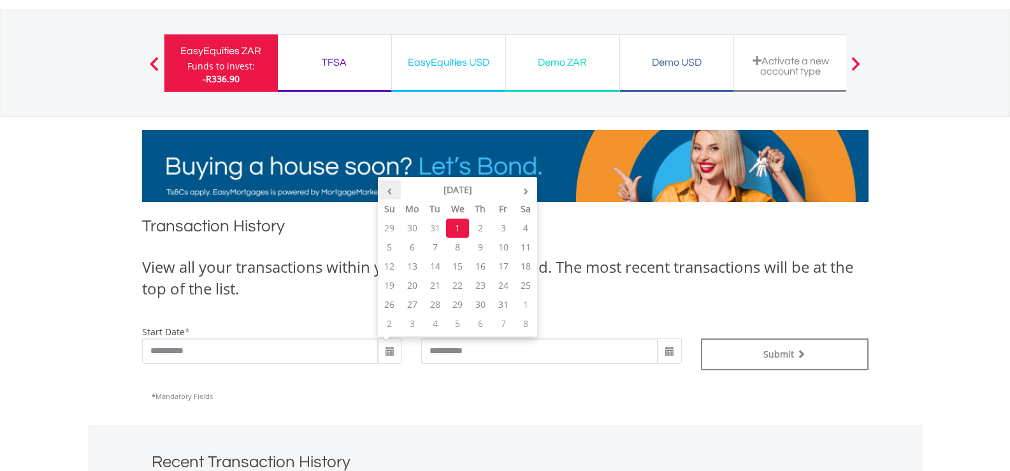
click at [394, 191] on th "‹" at bounding box center [389, 189] width 23 height 19
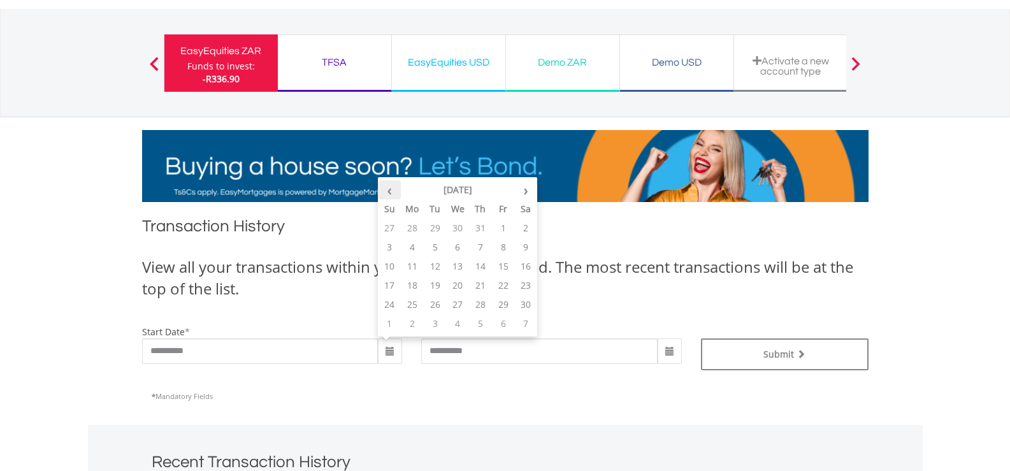
click at [394, 191] on th "‹" at bounding box center [389, 189] width 23 height 19
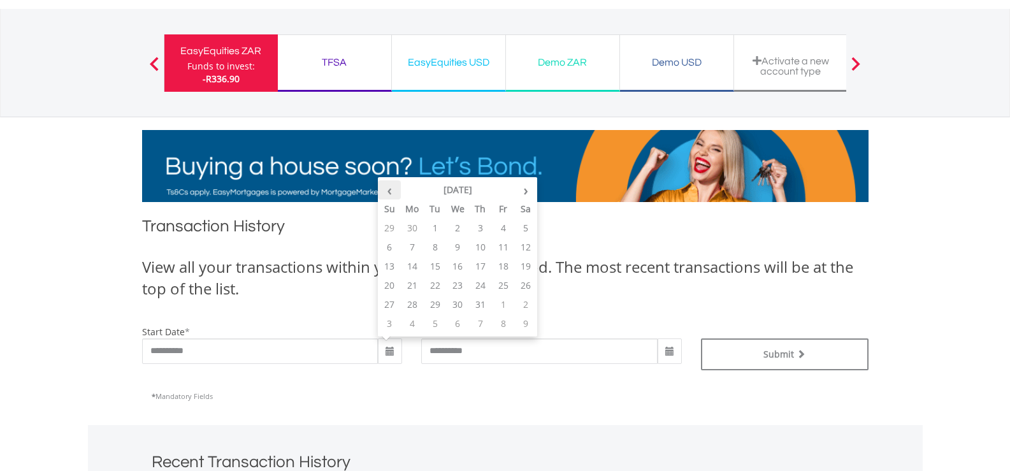
click at [394, 191] on th "‹" at bounding box center [389, 189] width 23 height 19
click at [393, 246] on td "1" at bounding box center [389, 247] width 23 height 19
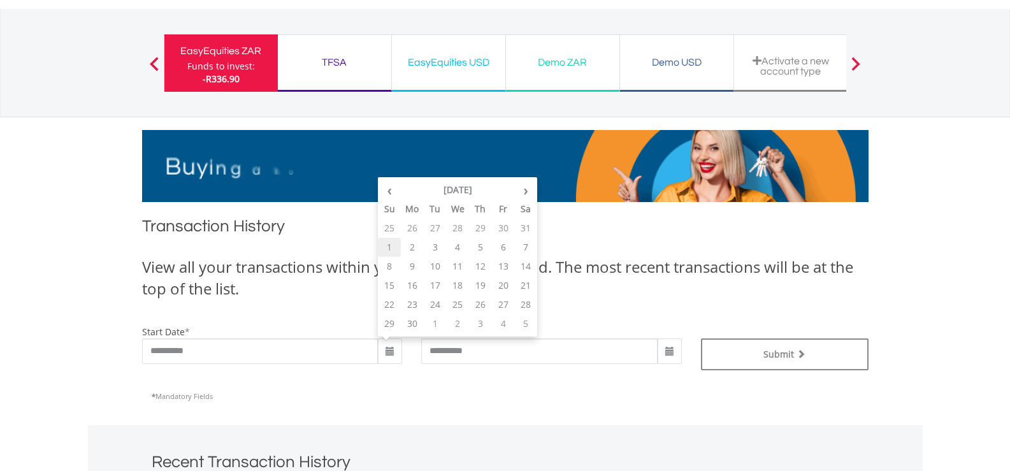
type input "**********"
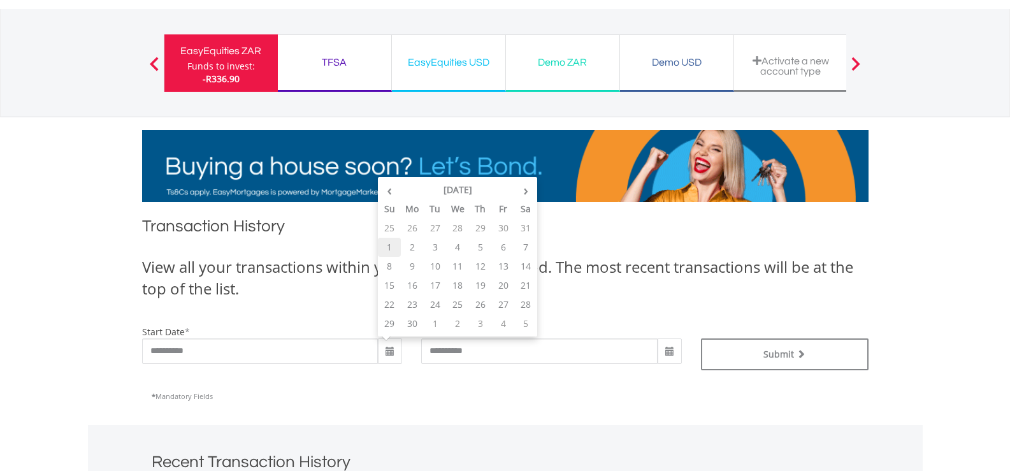
type input "**********"
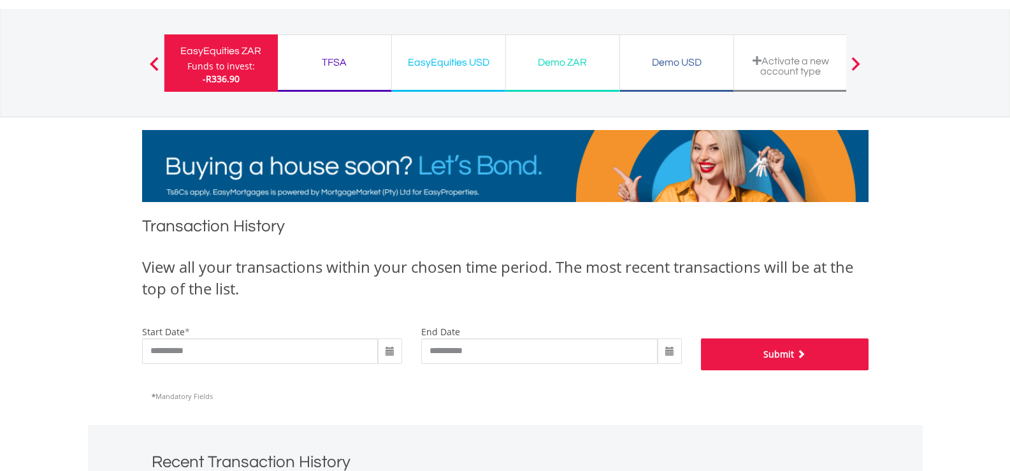
click at [790, 358] on button "Submit" at bounding box center [785, 354] width 168 height 32
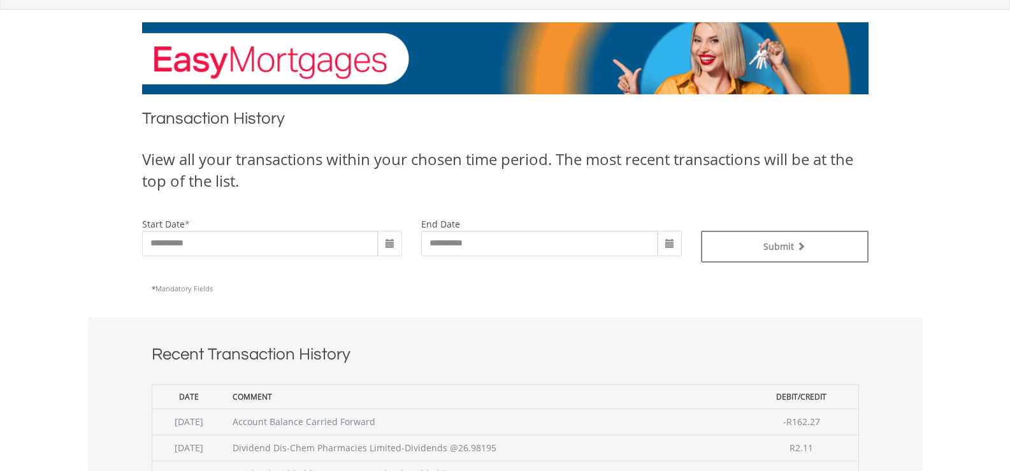
scroll to position [191, 0]
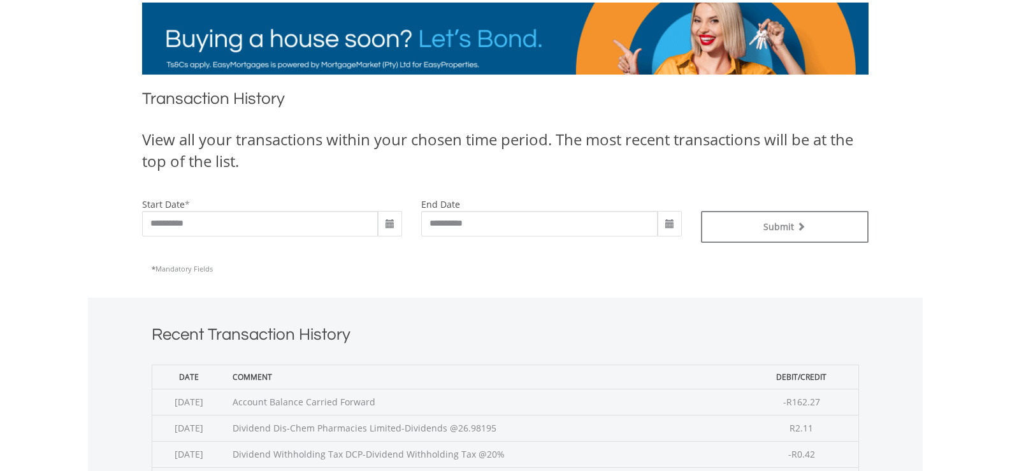
click at [392, 224] on span at bounding box center [390, 224] width 10 height 10
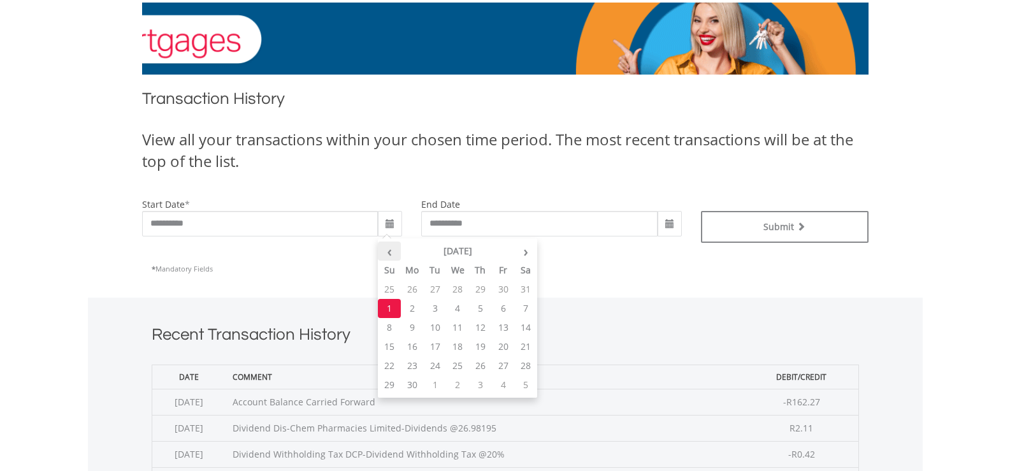
click at [392, 253] on th "‹" at bounding box center [389, 251] width 23 height 19
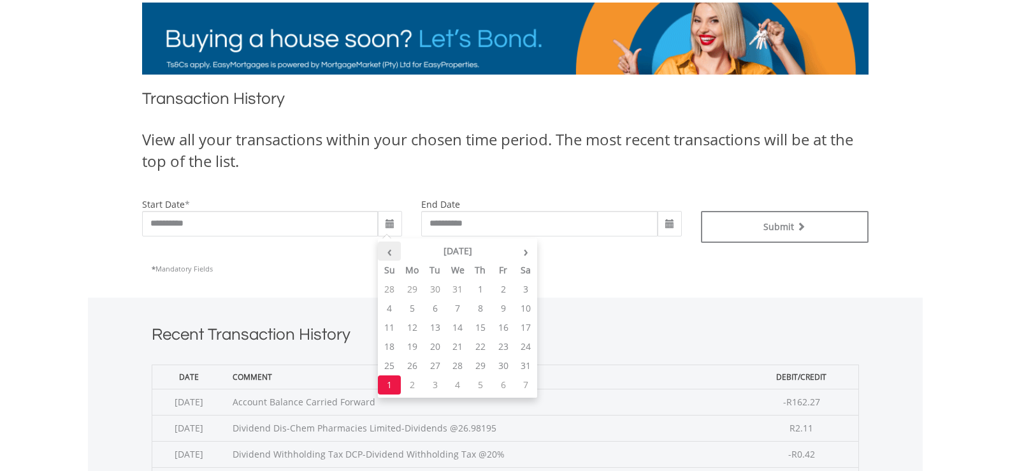
click at [392, 253] on th "‹" at bounding box center [389, 251] width 23 height 19
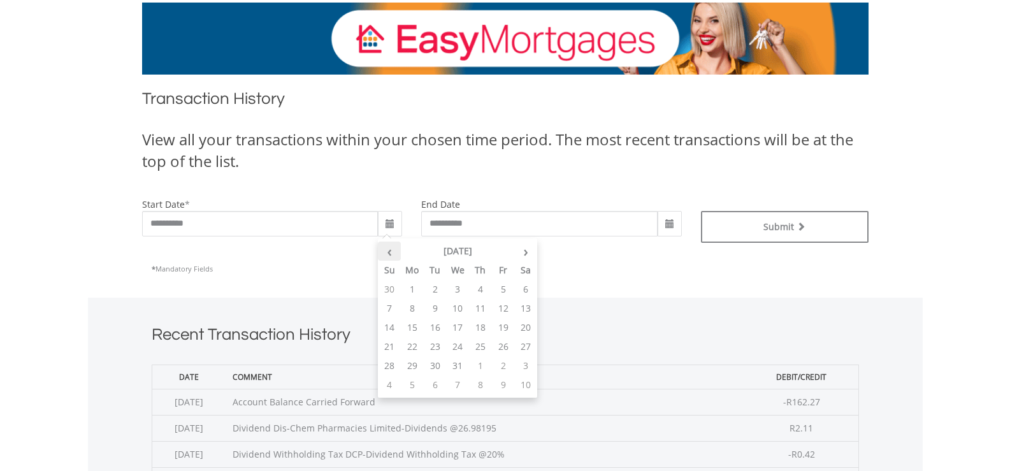
click at [392, 253] on th "‹" at bounding box center [389, 251] width 23 height 19
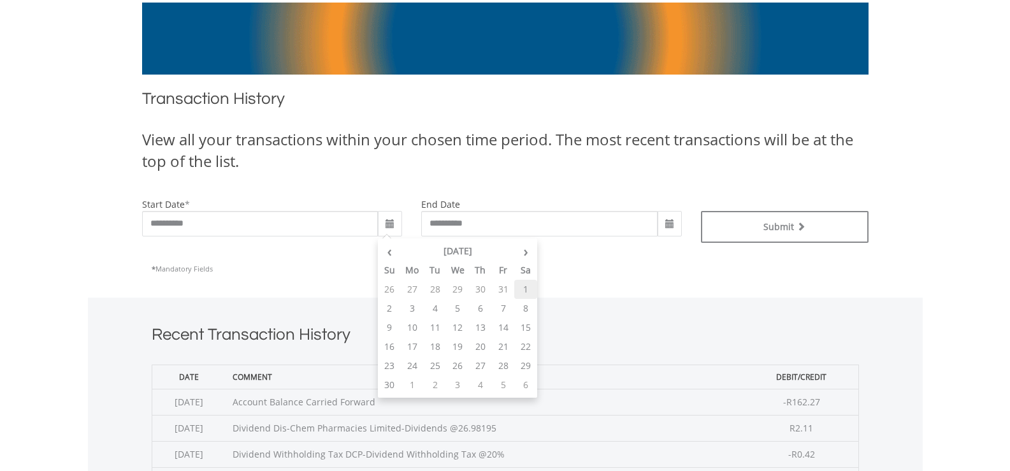
click at [528, 284] on td "1" at bounding box center [525, 289] width 23 height 19
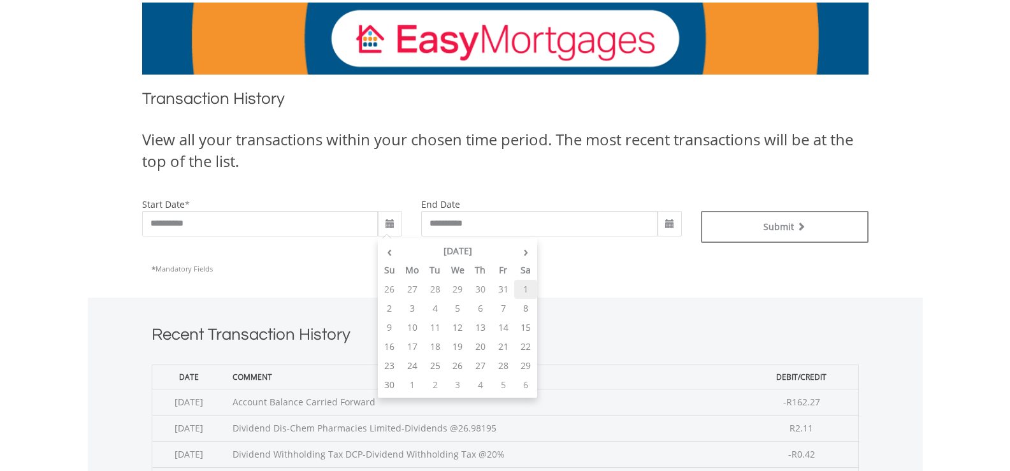
type input "**********"
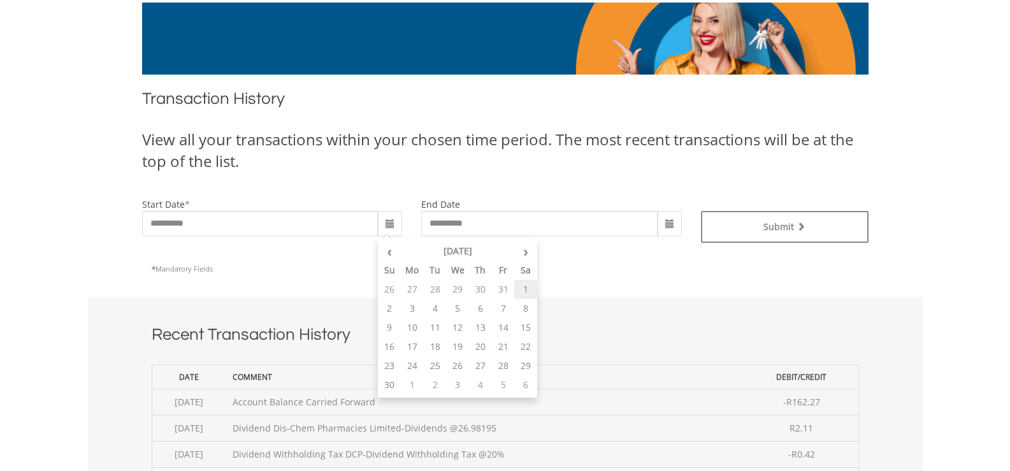
type input "**********"
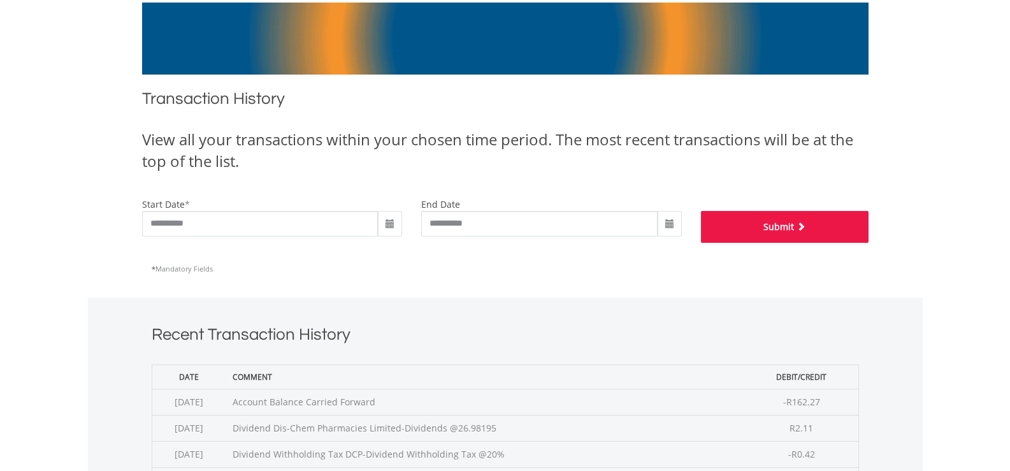
click at [785, 232] on button "Submit" at bounding box center [785, 227] width 168 height 32
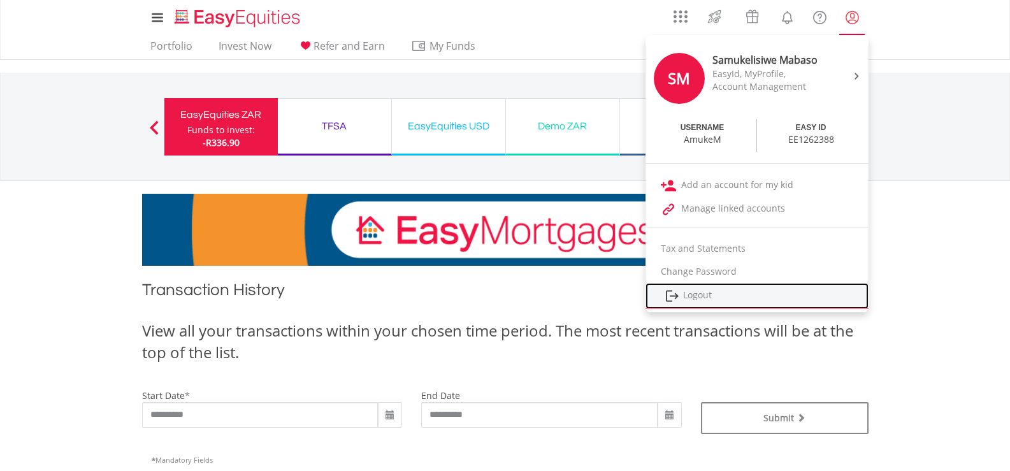
click at [697, 296] on link "Logout" at bounding box center [757, 296] width 223 height 26
